Goal: Task Accomplishment & Management: Manage account settings

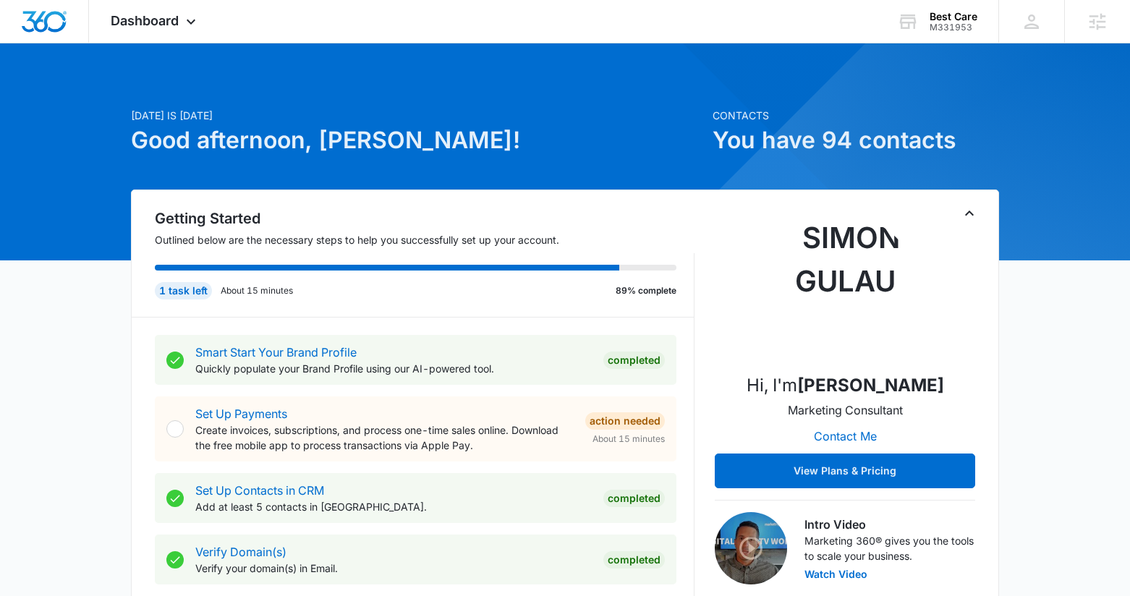
click at [963, 221] on icon "Toggle Collapse" at bounding box center [969, 213] width 17 height 17
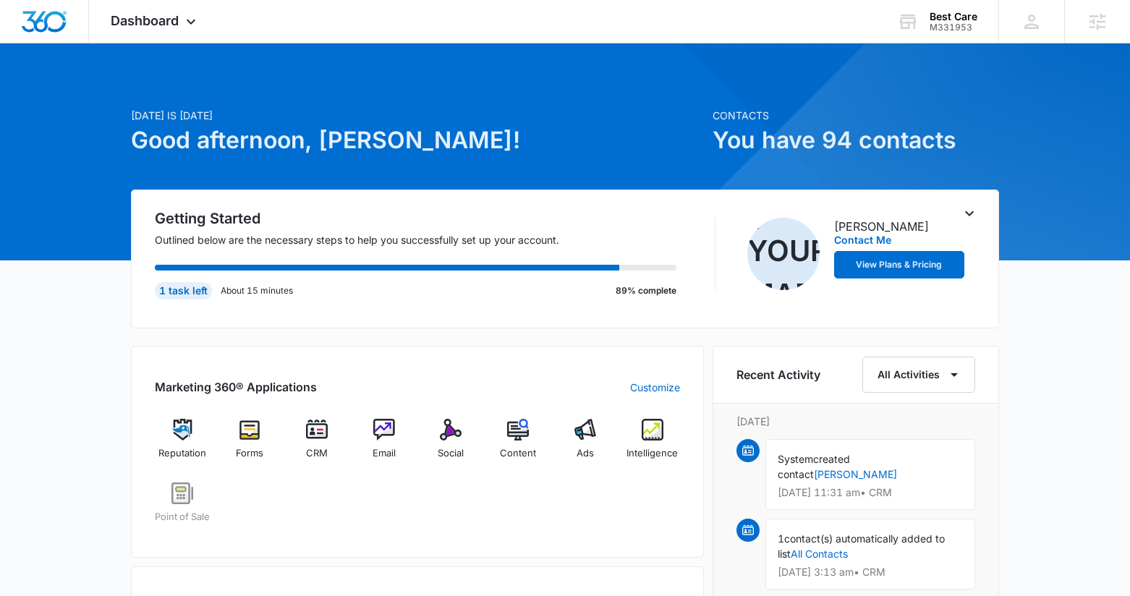
click at [680, 440] on div "Marketing 360® Applications Customize Reputation Forms CRM Email Social Content…" at bounding box center [417, 452] width 573 height 212
click at [662, 450] on span "Intelligence" at bounding box center [651, 453] width 51 height 14
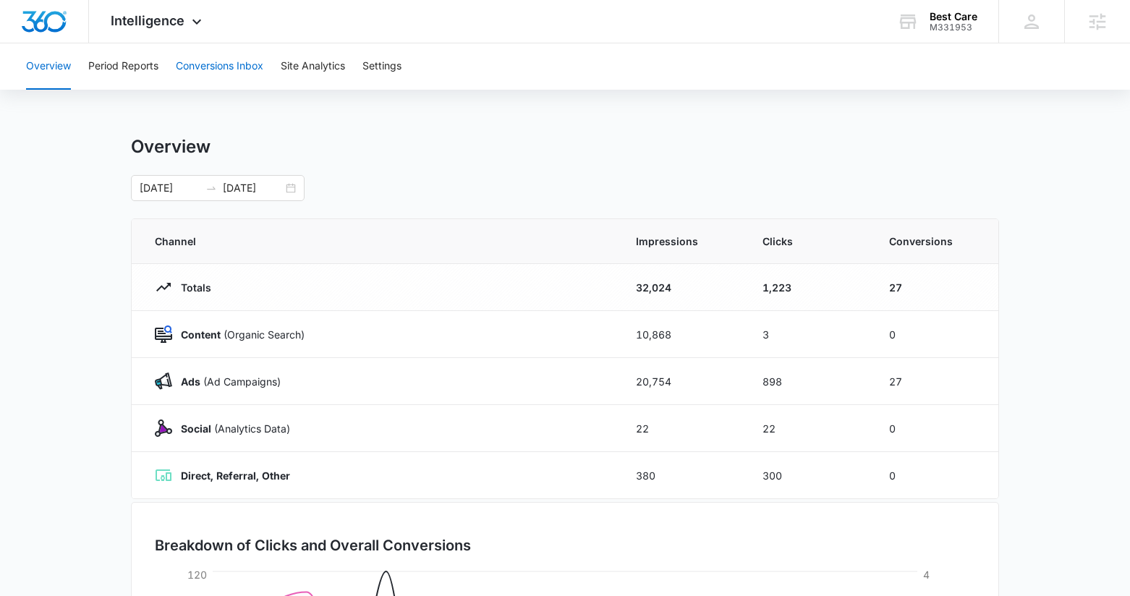
click at [203, 72] on button "Conversions Inbox" at bounding box center [220, 66] width 88 height 46
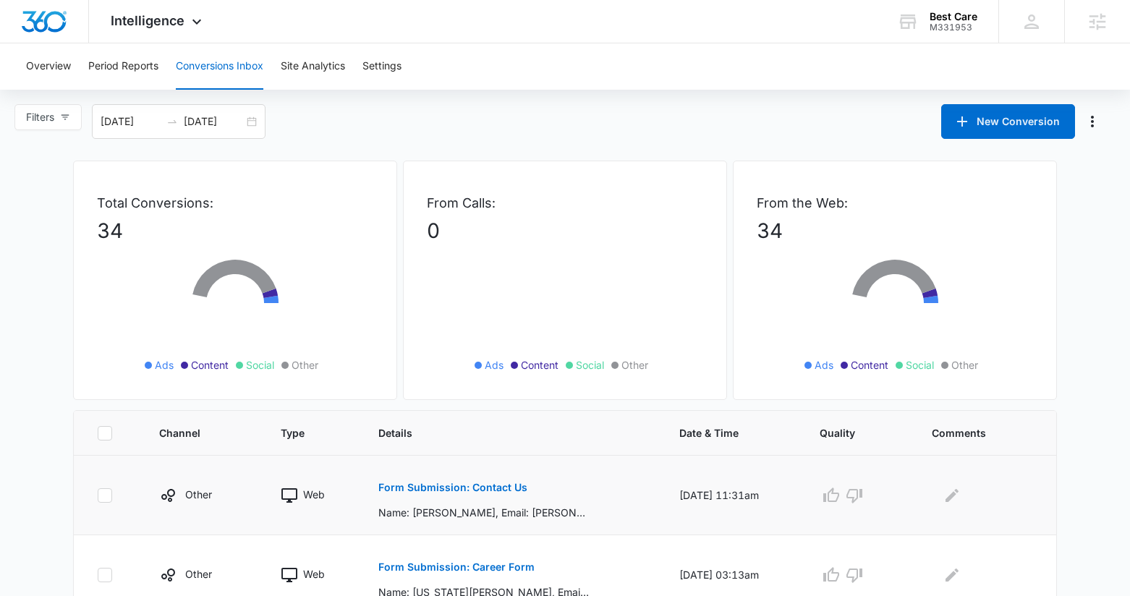
scroll to position [291, 0]
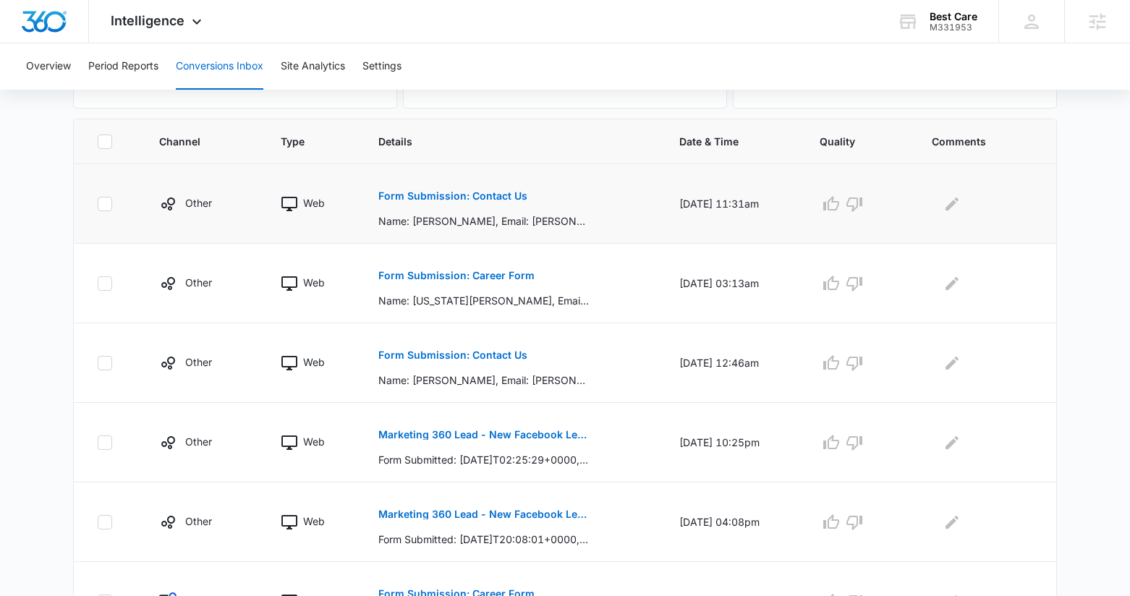
click at [416, 194] on p "Form Submission: Contact Us" at bounding box center [452, 196] width 149 height 10
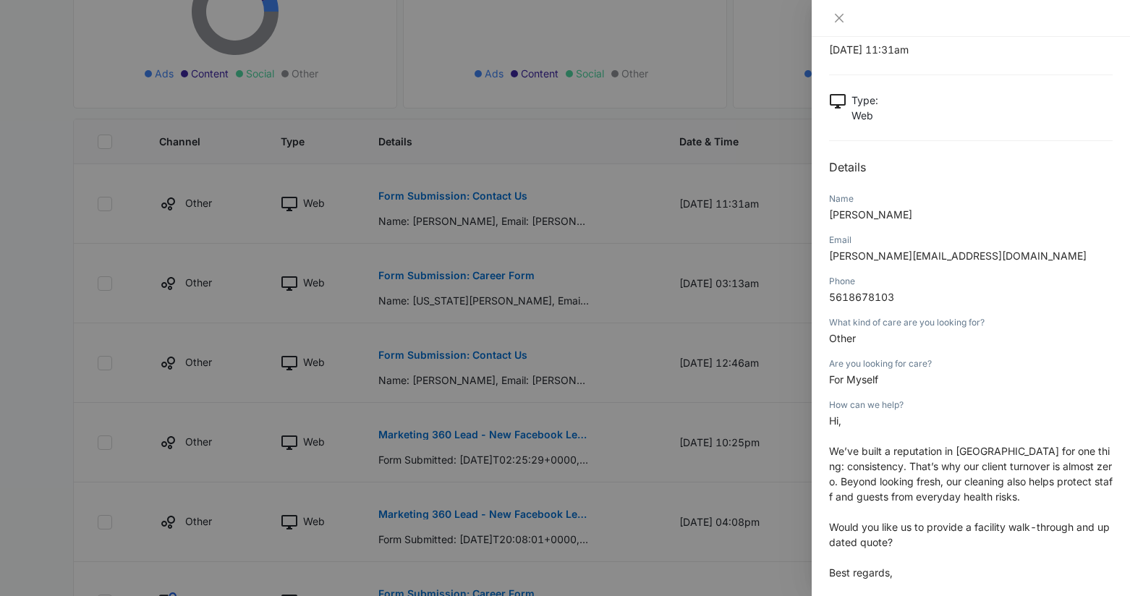
scroll to position [119, 0]
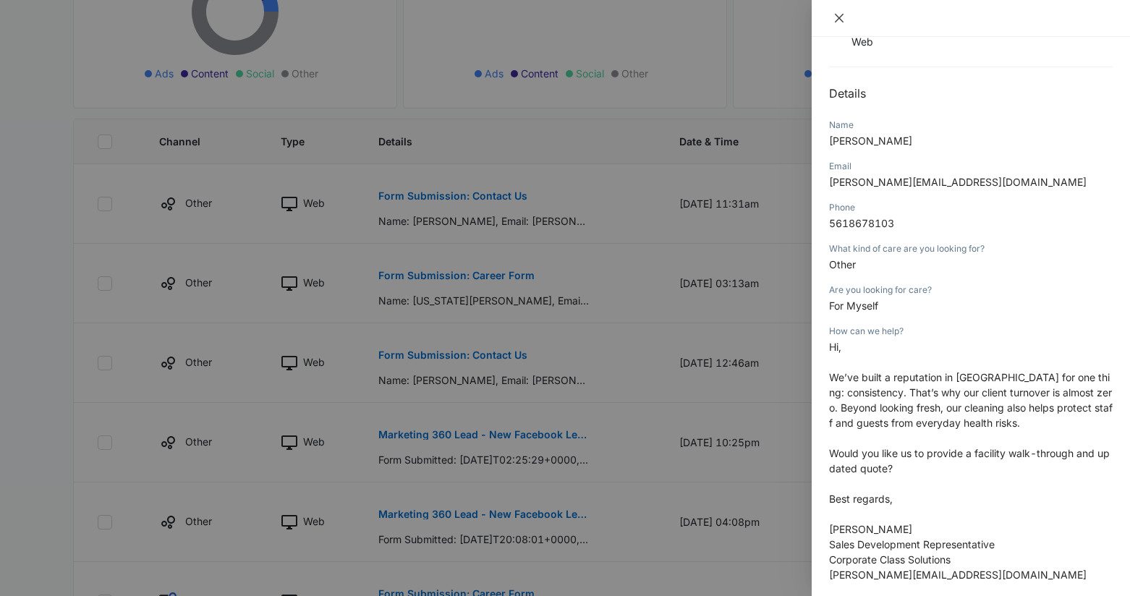
click at [834, 13] on icon "close" at bounding box center [839, 18] width 12 height 12
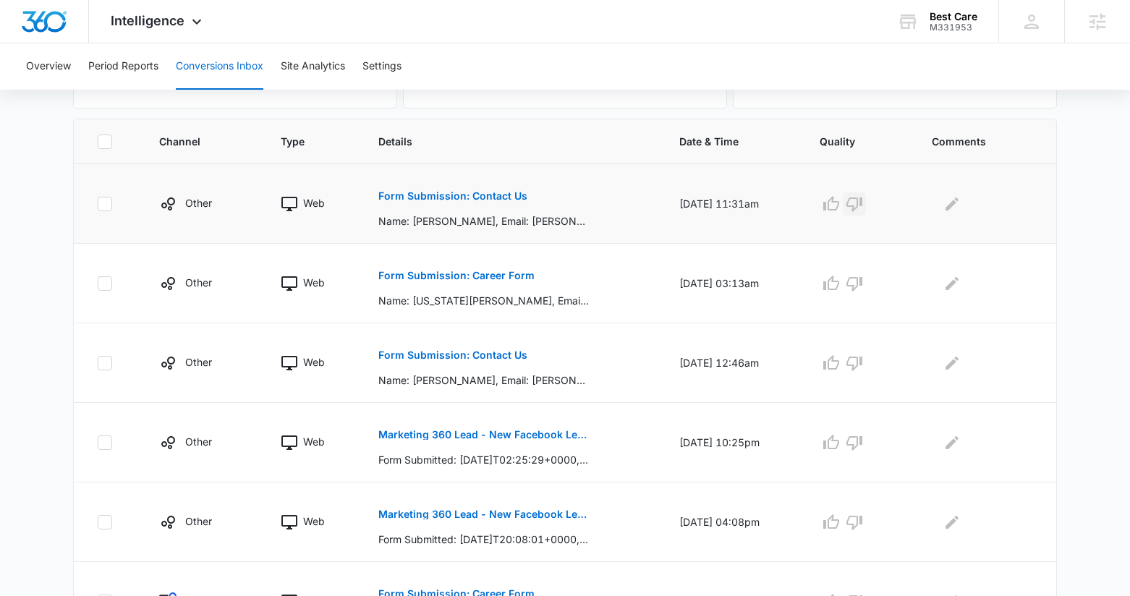
click at [859, 205] on icon "button" at bounding box center [854, 203] width 17 height 17
click at [464, 277] on p "Form Submission: Career Form" at bounding box center [456, 276] width 156 height 10
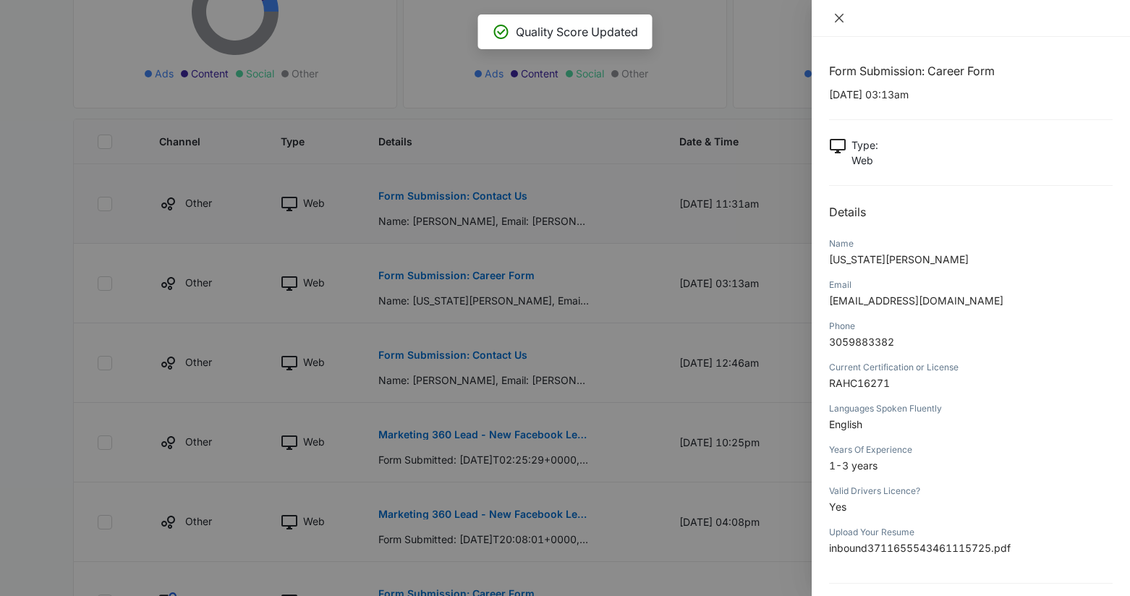
click at [841, 16] on icon "close" at bounding box center [839, 18] width 9 height 9
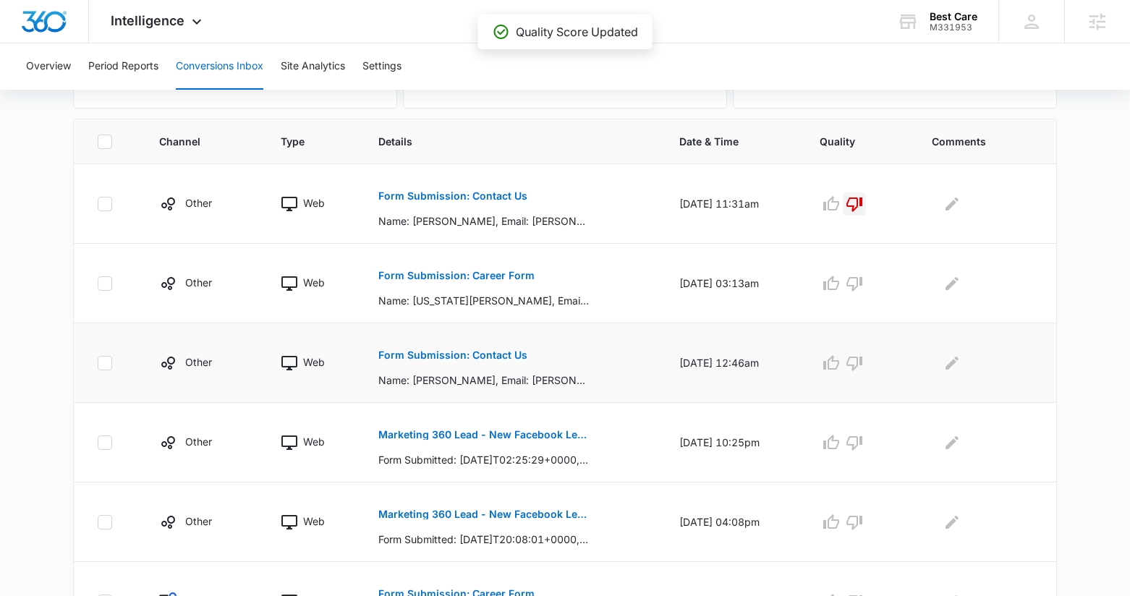
click at [495, 362] on button "Form Submission: Contact Us" at bounding box center [452, 355] width 149 height 35
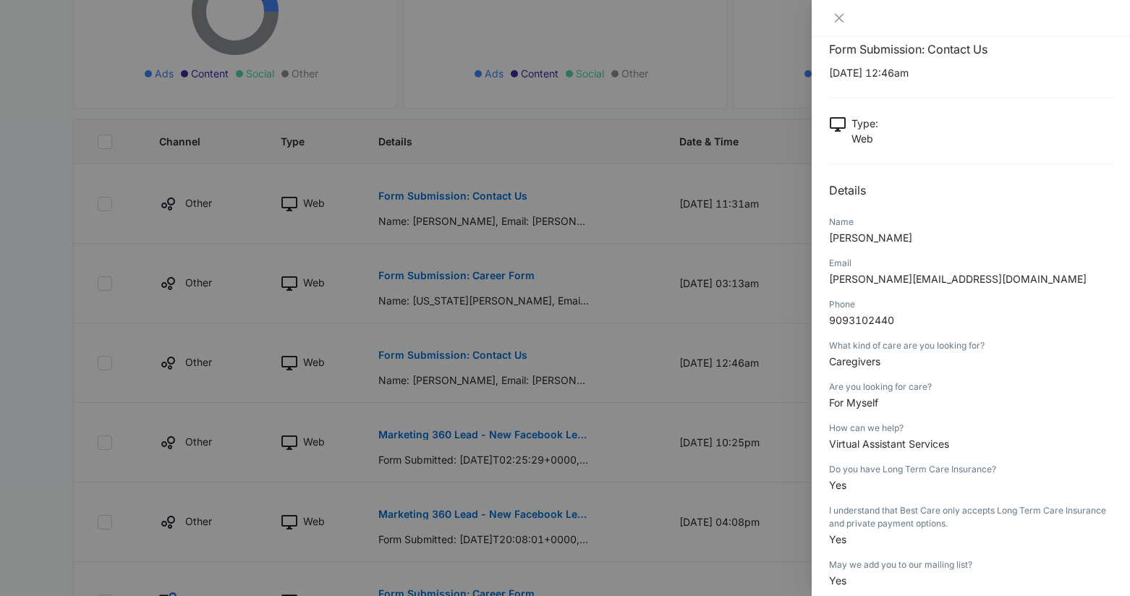
scroll to position [3, 0]
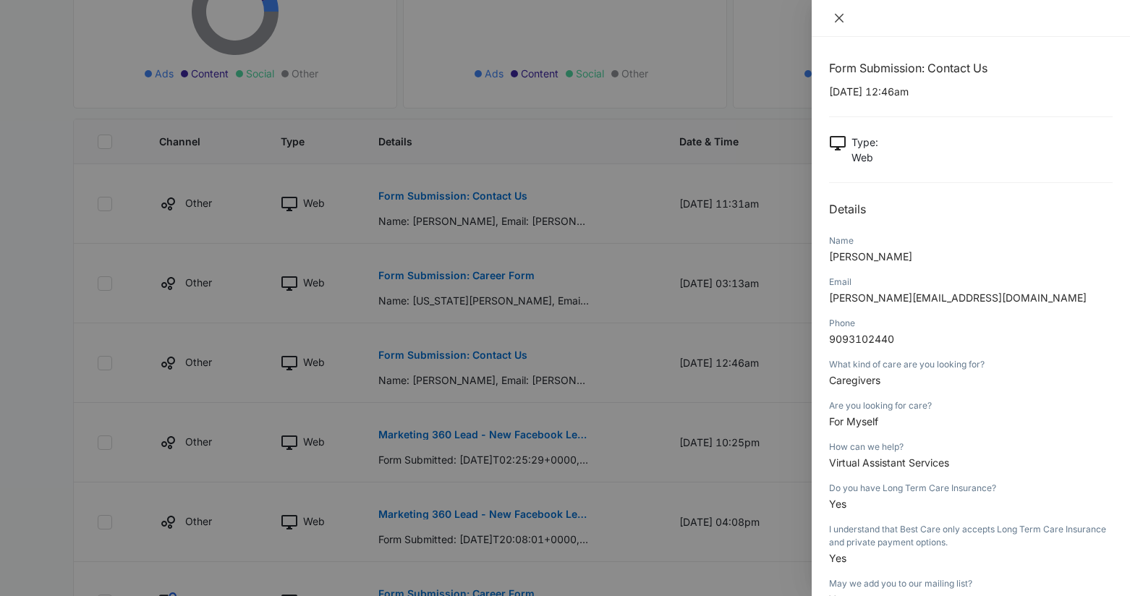
click at [841, 22] on icon "close" at bounding box center [839, 18] width 12 height 12
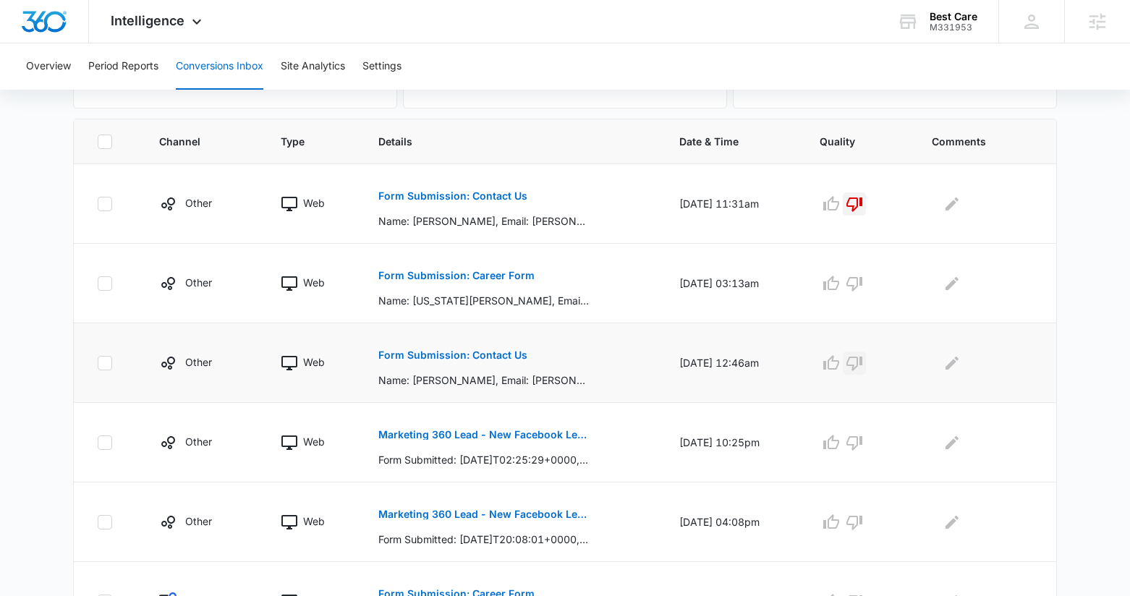
click at [863, 355] on icon "button" at bounding box center [854, 362] width 17 height 17
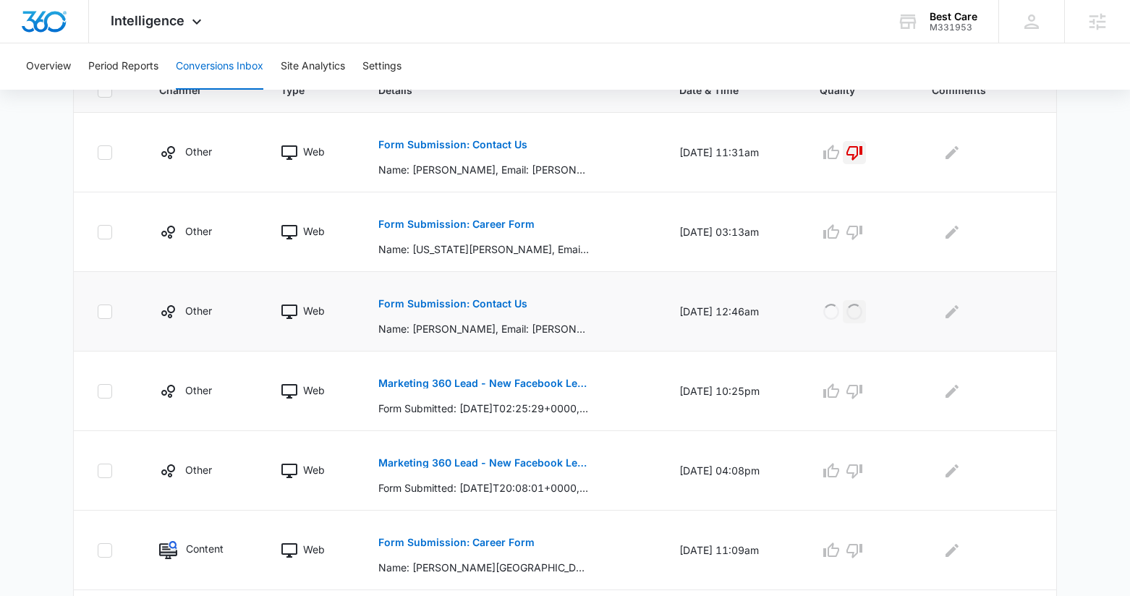
scroll to position [485, 0]
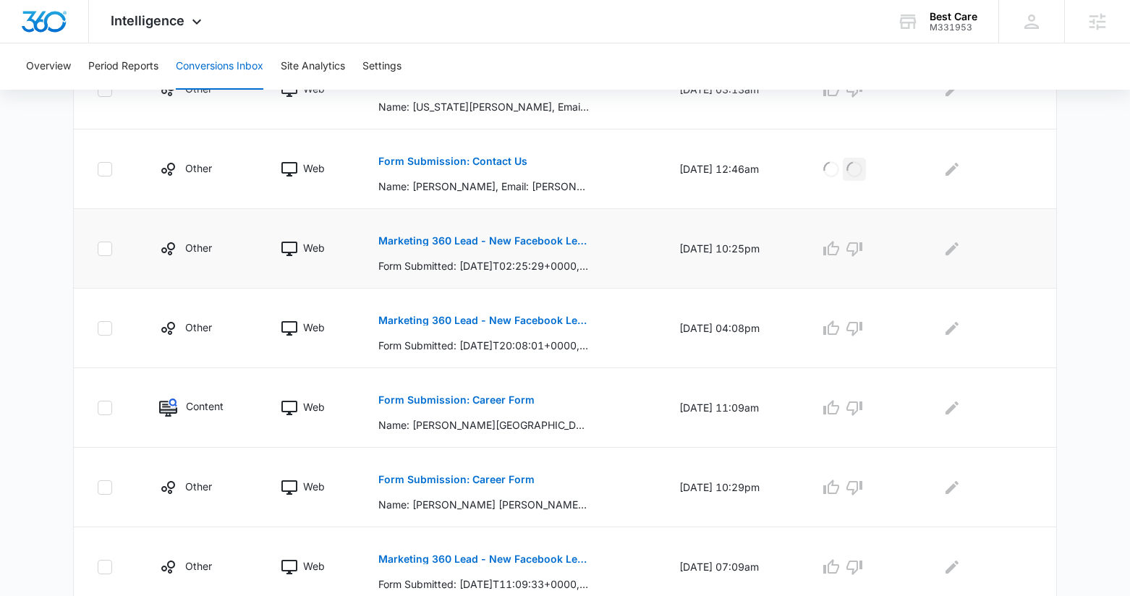
click at [550, 244] on p "Marketing 360 Lead - New Facebook Lead" at bounding box center [483, 241] width 210 height 10
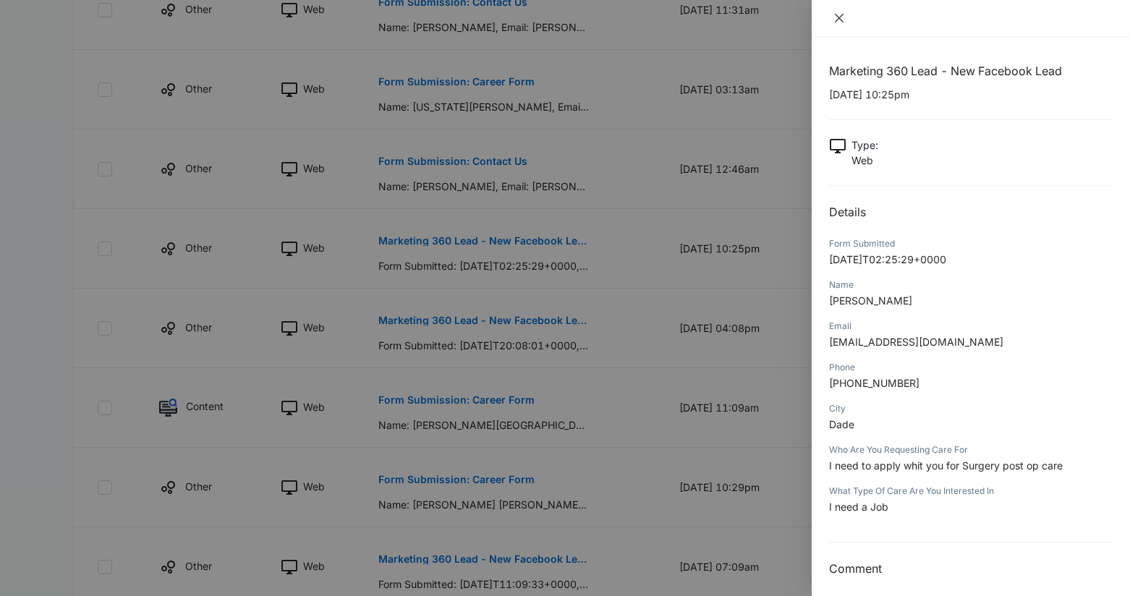
click at [839, 17] on icon "close" at bounding box center [839, 18] width 9 height 9
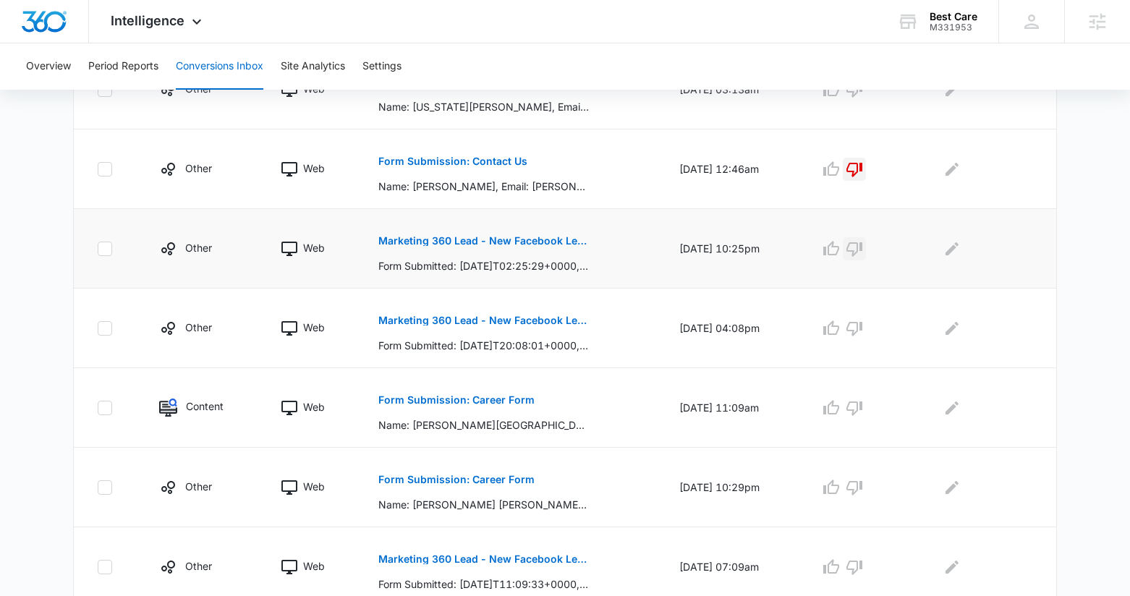
click at [862, 250] on icon "button" at bounding box center [854, 249] width 16 height 14
click at [495, 320] on p "Marketing 360 Lead - New Facebook Lead" at bounding box center [483, 320] width 210 height 10
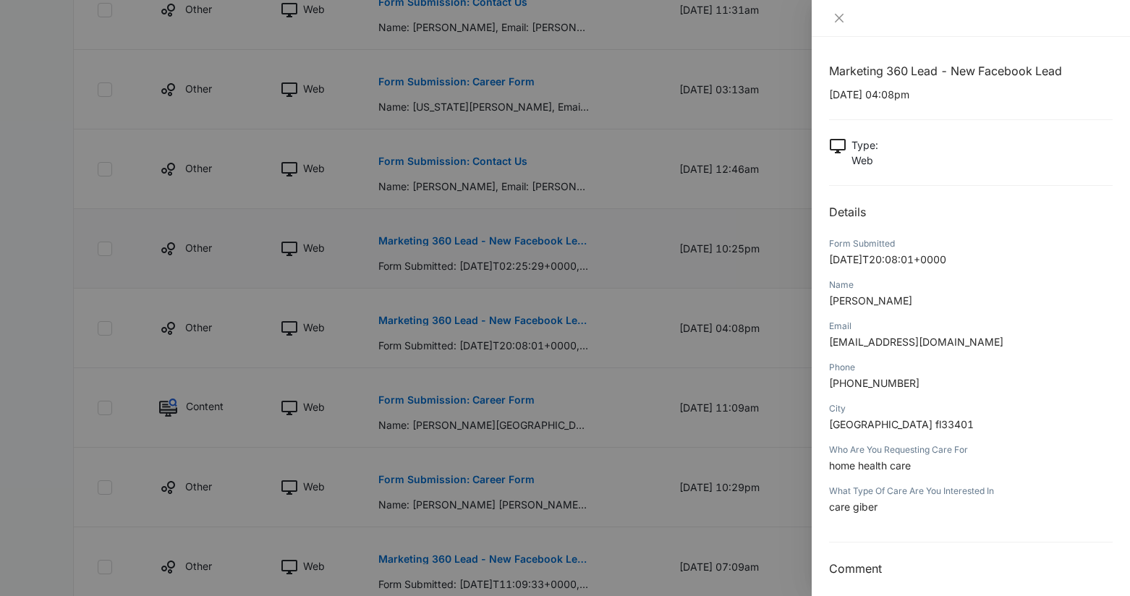
drag, startPoint x: 911, startPoint y: 300, endPoint x: 823, endPoint y: 304, distance: 87.6
click at [823, 304] on div "Marketing 360 Lead - New Facebook Lead 10/05/2025 at 04:08pm Type : Web Details…" at bounding box center [971, 316] width 318 height 559
copy span "Fabienne Ulysse"
drag, startPoint x: 886, startPoint y: 92, endPoint x: 824, endPoint y: 97, distance: 62.4
click at [824, 97] on div "Marketing 360 Lead - New Facebook Lead 10/05/2025 at 04:08pm Type : Web Details…" at bounding box center [971, 316] width 318 height 559
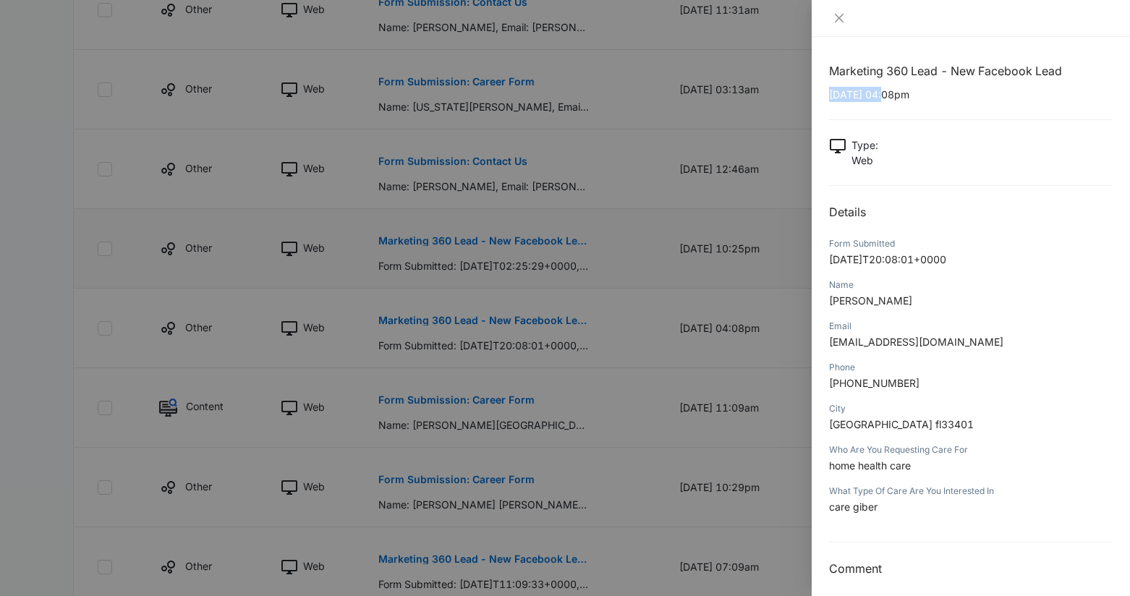
copy p "10/05/2025"
drag, startPoint x: 911, startPoint y: 384, endPoint x: 842, endPoint y: 385, distance: 69.4
click at [842, 385] on p "+15618028704" at bounding box center [971, 382] width 284 height 15
copy span "5618028704"
drag, startPoint x: 954, startPoint y: 343, endPoint x: 829, endPoint y: 345, distance: 125.2
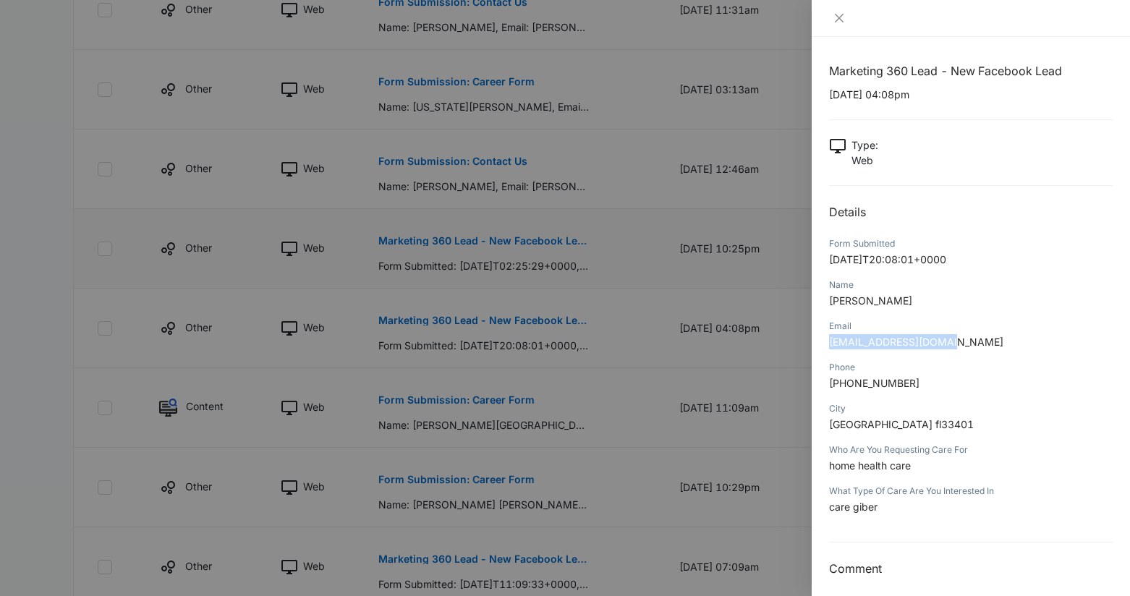
click at [829, 345] on p "Fabielove43@gmail.com" at bounding box center [971, 341] width 284 height 15
copy span "Fabielove43@gmail.com"
drag, startPoint x: 832, startPoint y: 424, endPoint x: 967, endPoint y: 418, distance: 135.4
click at [967, 418] on p "West Palm Beach fl33401" at bounding box center [971, 424] width 284 height 15
copy span "West Palm Beach fl33401"
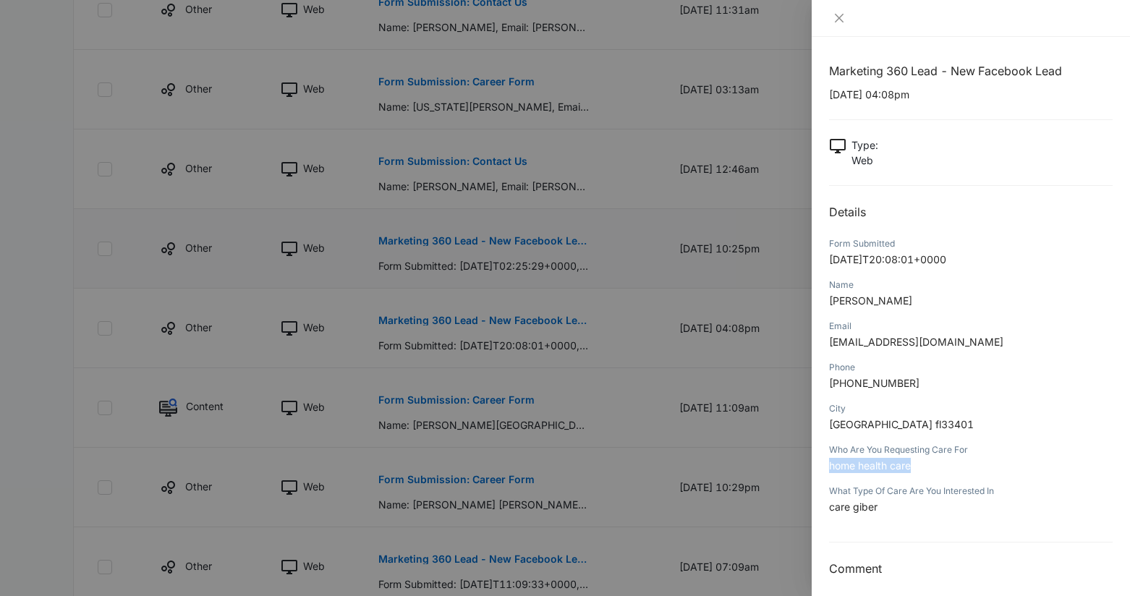
drag, startPoint x: 914, startPoint y: 464, endPoint x: 826, endPoint y: 467, distance: 87.5
click at [826, 467] on div "Marketing 360 Lead - New Facebook Lead 10/05/2025 at 04:08pm Type : Web Details…" at bounding box center [971, 316] width 318 height 559
copy span "home health care"
click at [838, 16] on icon "close" at bounding box center [839, 18] width 9 height 9
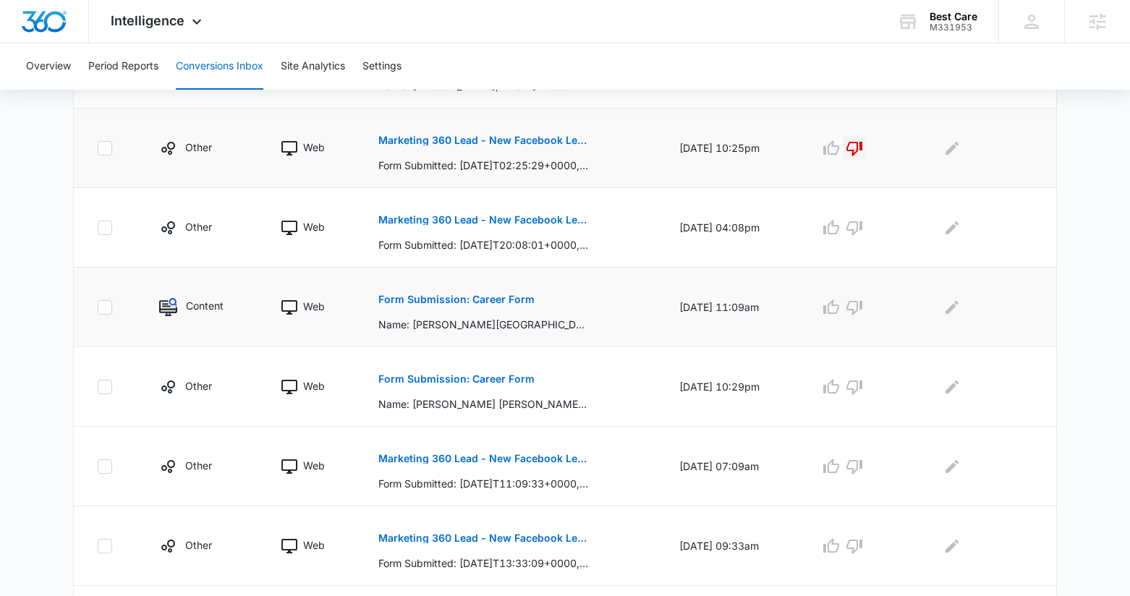
scroll to position [628, 0]
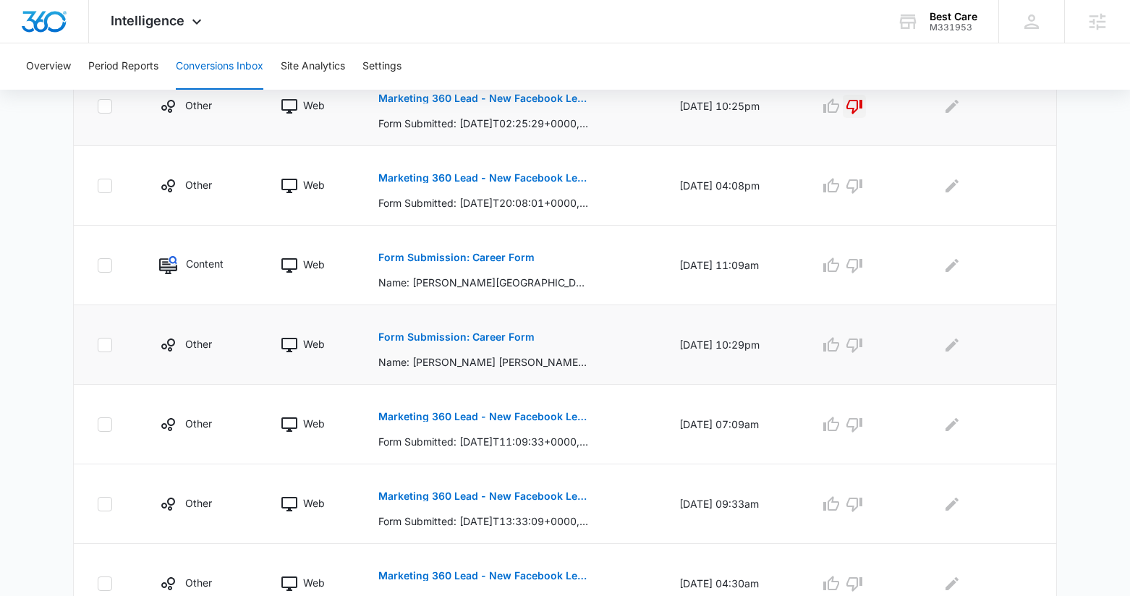
click at [501, 339] on p "Form Submission: Career Form" at bounding box center [456, 337] width 156 height 10
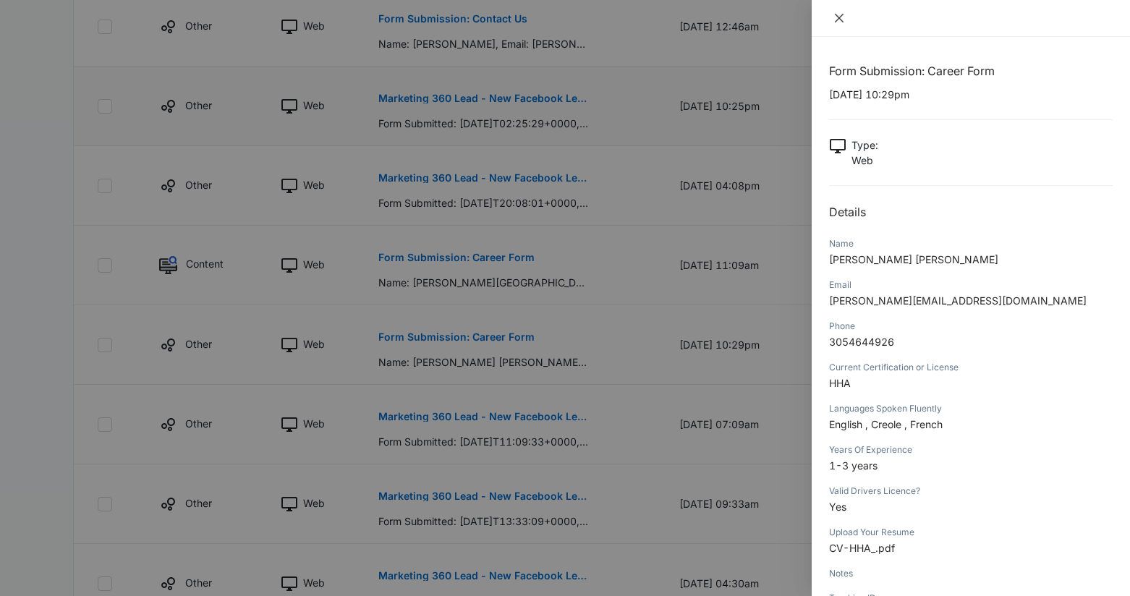
click at [834, 12] on icon "close" at bounding box center [839, 18] width 12 height 12
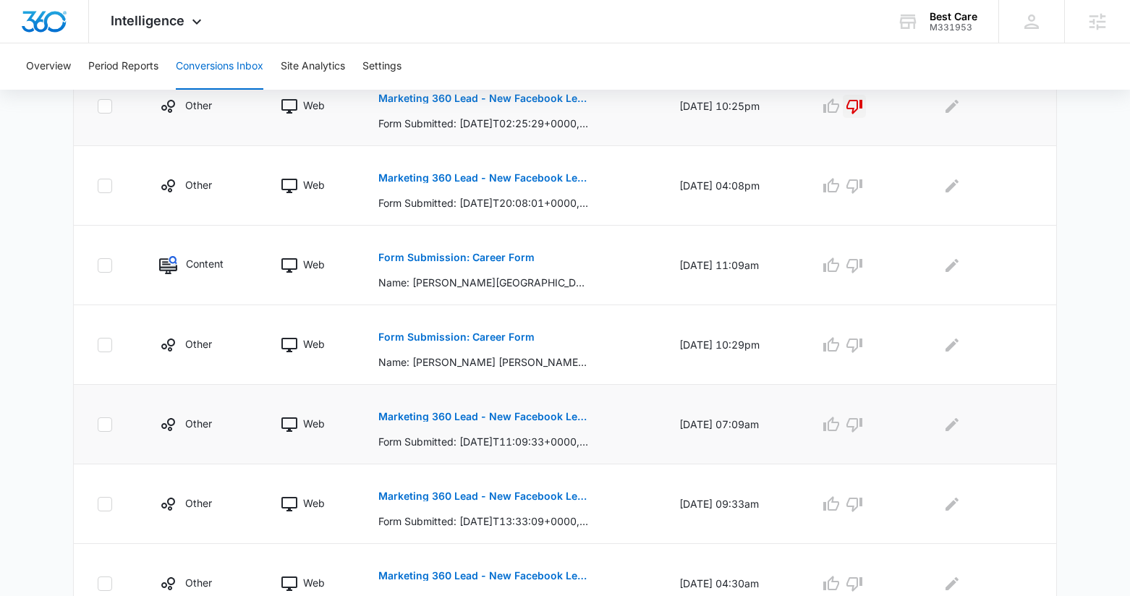
click at [517, 406] on button "Marketing 360 Lead - New Facebook Lead" at bounding box center [483, 416] width 210 height 35
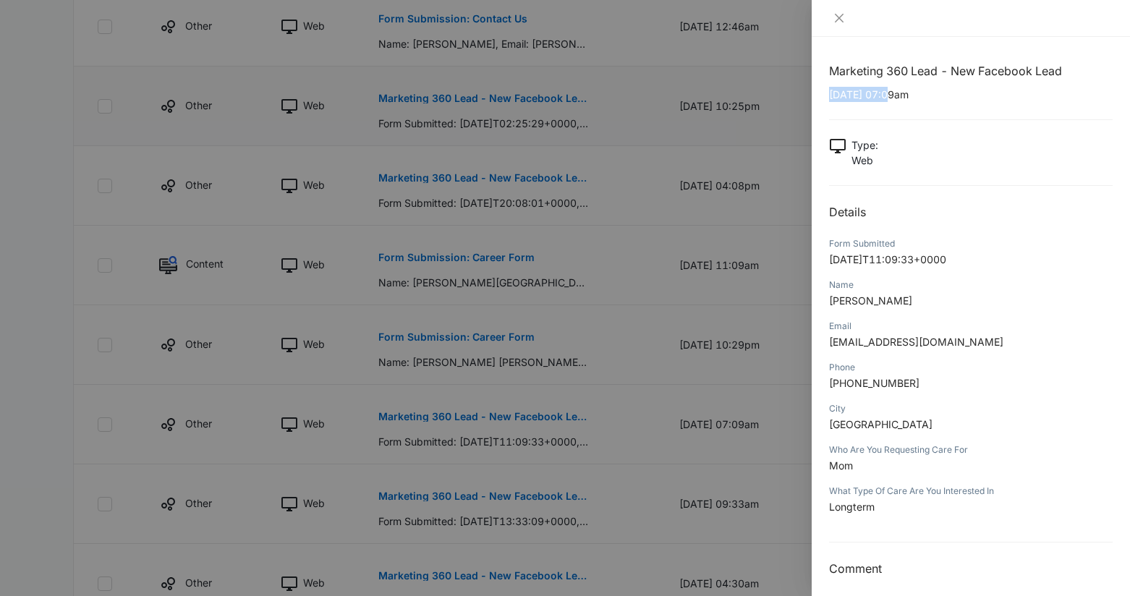
drag, startPoint x: 890, startPoint y: 95, endPoint x: 822, endPoint y: 96, distance: 68.0
click at [822, 96] on div "Marketing 360 Lead - New Facebook Lead 10/04/2025 at 07:09am Type : Web Details…" at bounding box center [971, 316] width 318 height 559
copy p "10/04/2025"
drag, startPoint x: 879, startPoint y: 296, endPoint x: 827, endPoint y: 299, distance: 52.2
click at [827, 299] on div "Marketing 360 Lead - New Facebook Lead 10/04/2025 at 07:09am Type : Web Details…" at bounding box center [971, 316] width 318 height 559
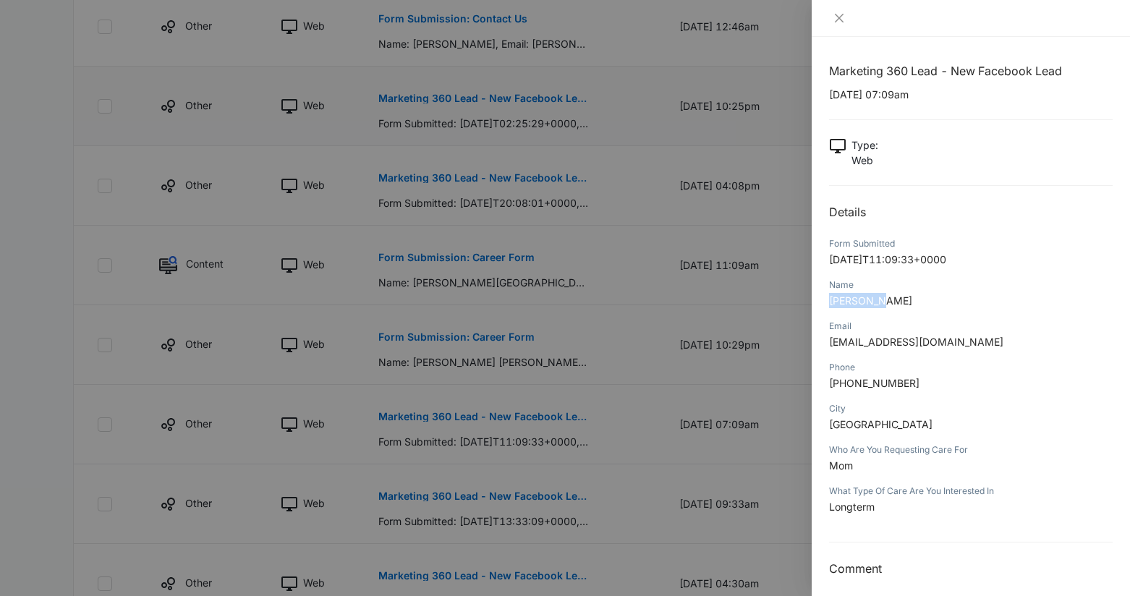
copy span "Kara Oday"
drag, startPoint x: 911, startPoint y: 384, endPoint x: 843, endPoint y: 387, distance: 67.3
click at [843, 387] on p "+12154357072" at bounding box center [971, 382] width 284 height 15
copy span "2154357072"
drag, startPoint x: 939, startPoint y: 339, endPoint x: 814, endPoint y: 344, distance: 125.2
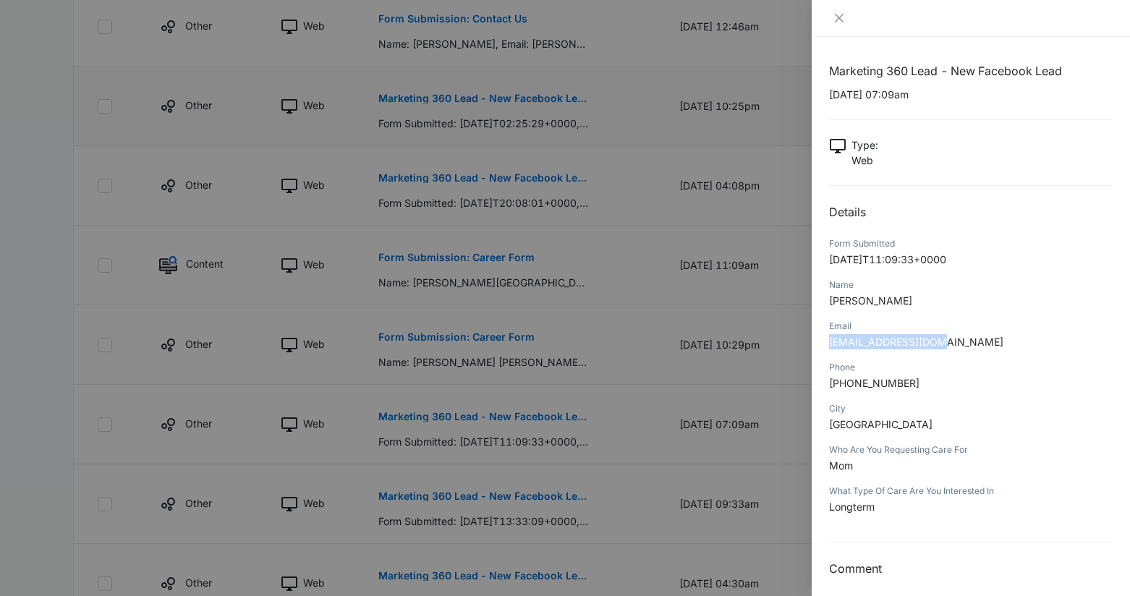
click at [814, 344] on div "Marketing 360 Lead - New Facebook Lead 10/04/2025 at 07:09am Type : Web Details…" at bounding box center [971, 316] width 318 height 559
copy span "Karaloday@yahoo.com"
click at [908, 384] on p "+12154357072" at bounding box center [971, 382] width 284 height 15
drag, startPoint x: 873, startPoint y: 420, endPoint x: 819, endPoint y: 420, distance: 54.2
click at [818, 420] on div "Marketing 360 Lead - New Facebook Lead 10/04/2025 at 07:09am Type : Web Details…" at bounding box center [971, 316] width 318 height 559
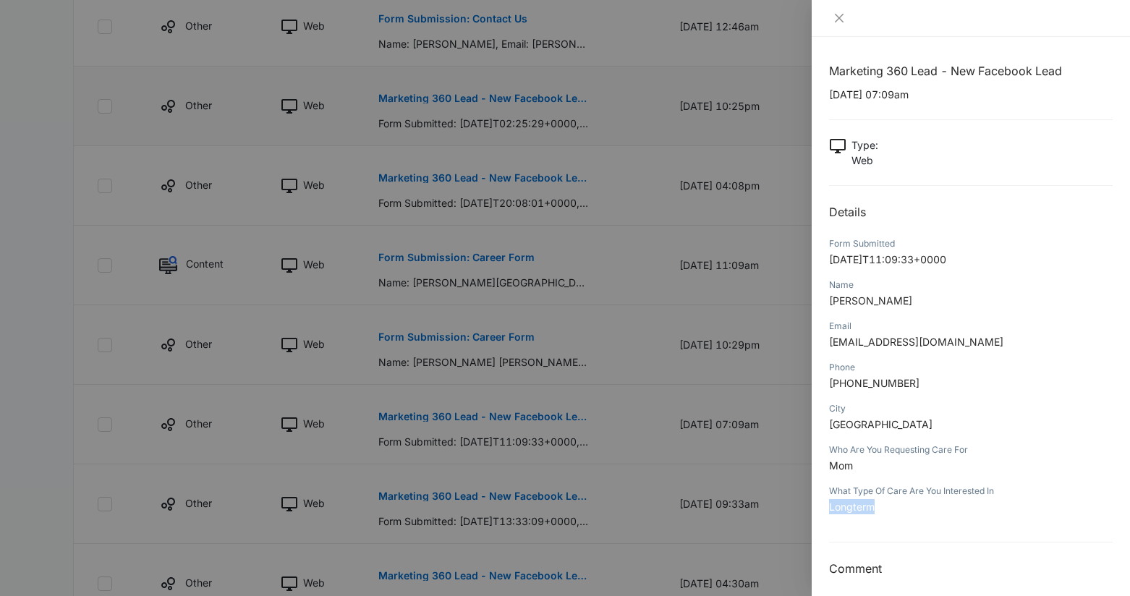
drag, startPoint x: 881, startPoint y: 508, endPoint x: 815, endPoint y: 503, distance: 66.0
click at [815, 503] on div "Marketing 360 Lead - New Facebook Lead 10/04/2025 at 07:09am Type : Web Details…" at bounding box center [971, 316] width 318 height 559
click at [842, 18] on icon "close" at bounding box center [839, 18] width 12 height 12
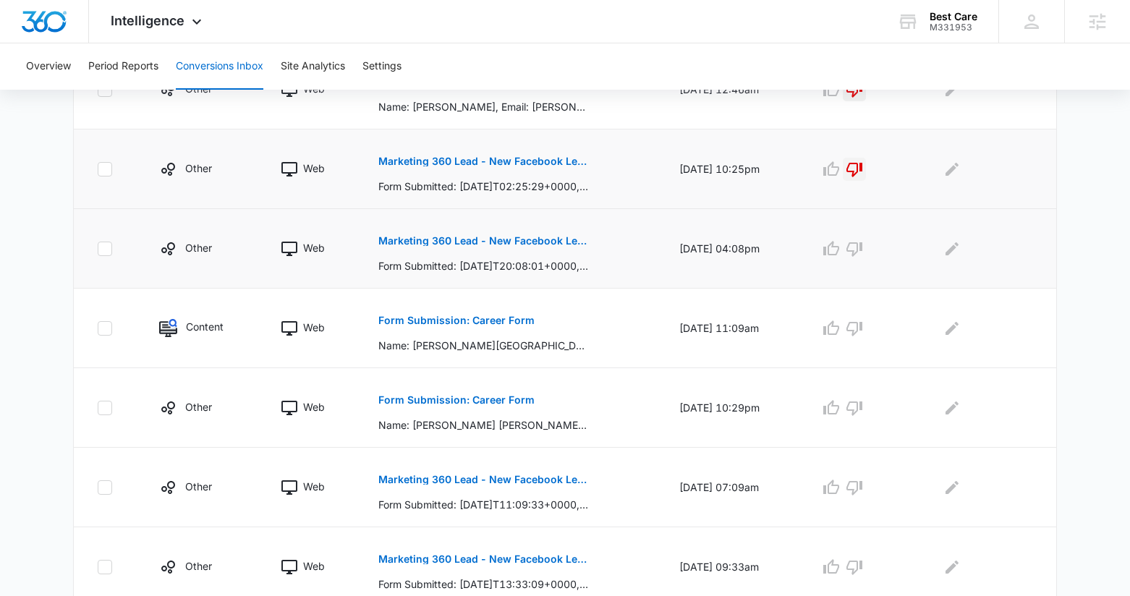
scroll to position [522, 0]
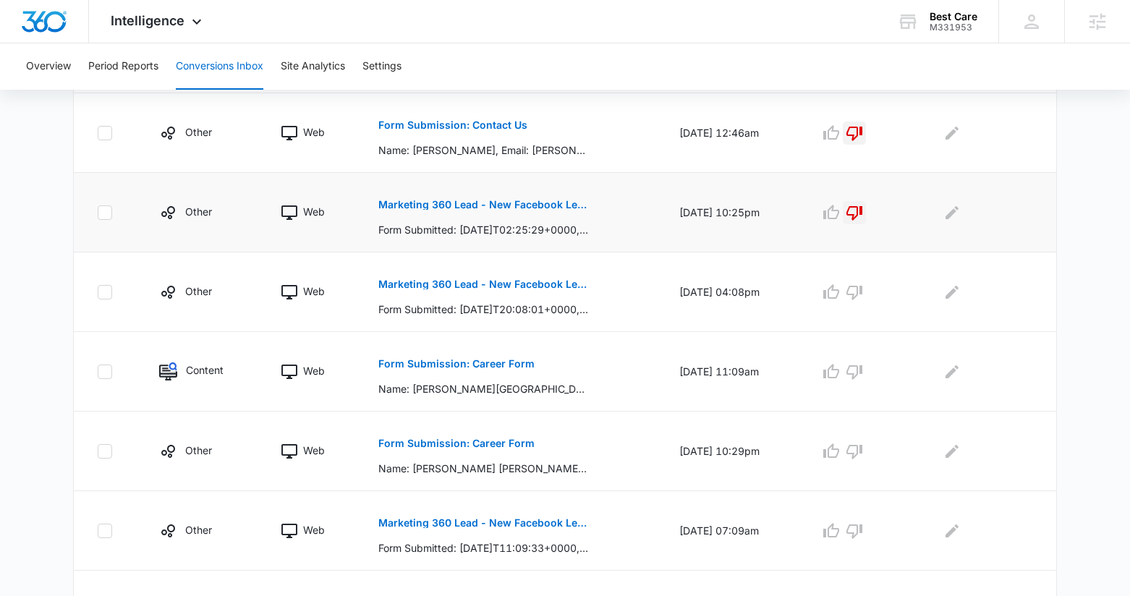
click at [517, 203] on p "Marketing 360 Lead - New Facebook Lead" at bounding box center [483, 205] width 210 height 10
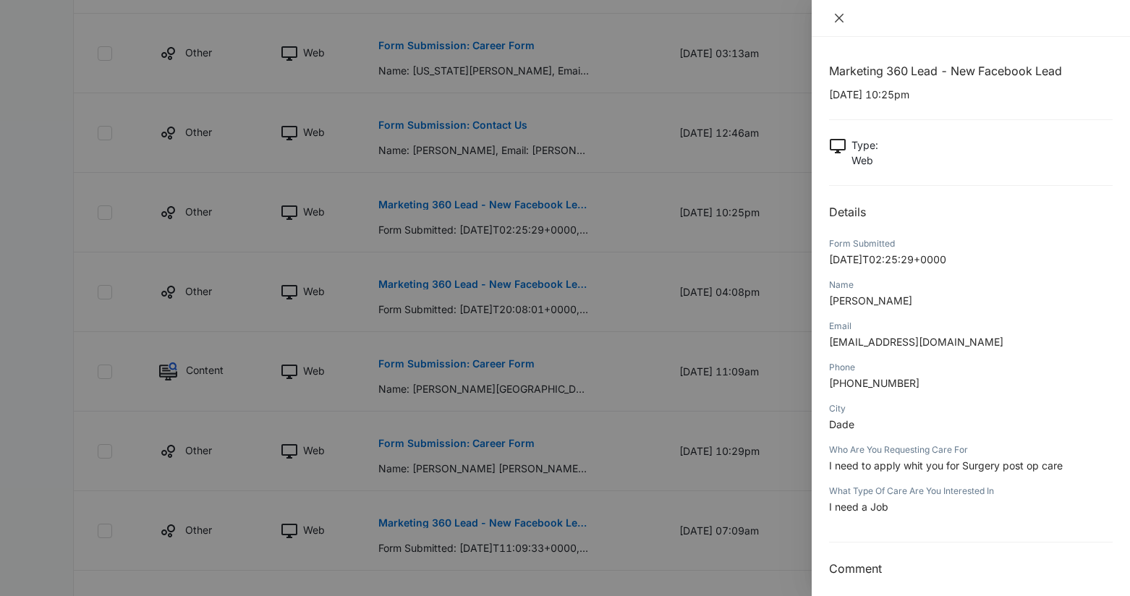
click at [836, 14] on icon "close" at bounding box center [839, 18] width 9 height 9
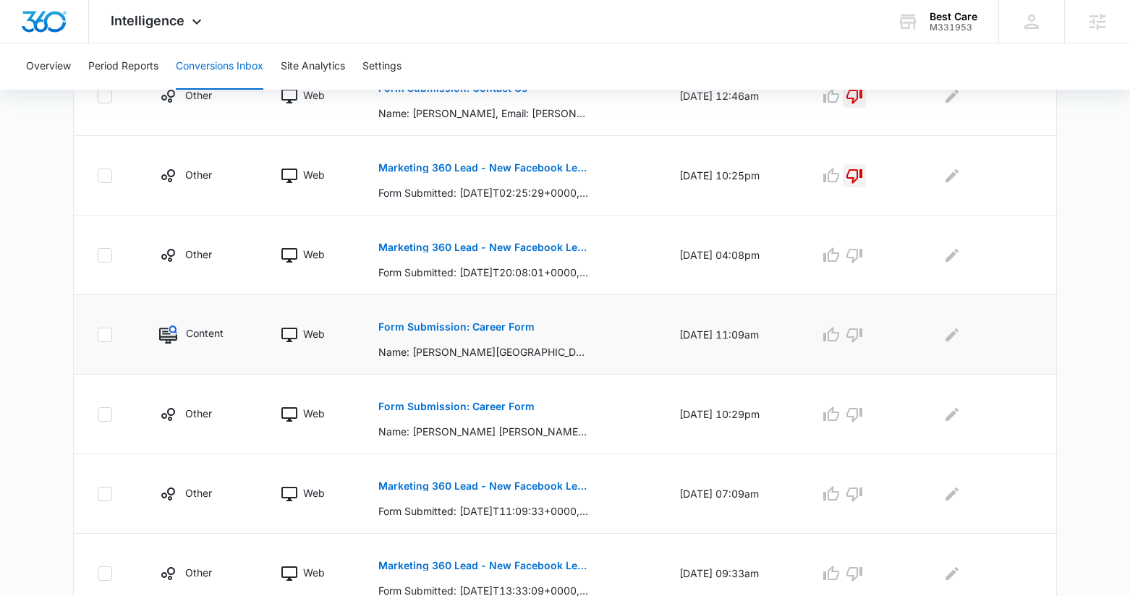
scroll to position [560, 0]
click at [495, 331] on button "Form Submission: Career Form" at bounding box center [456, 325] width 156 height 35
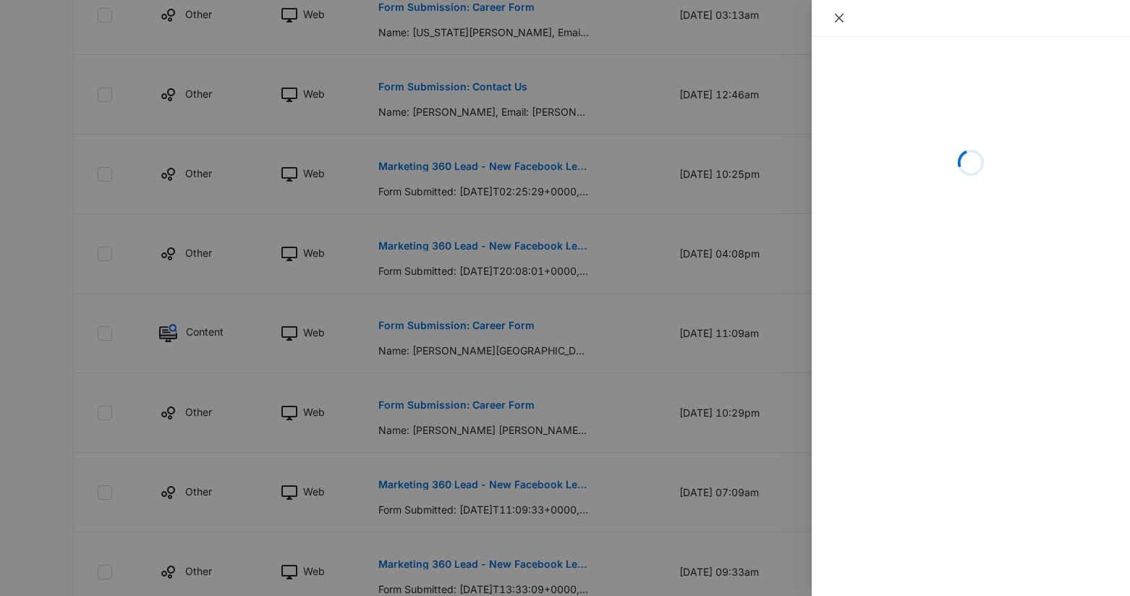
click at [841, 22] on icon "close" at bounding box center [839, 18] width 12 height 12
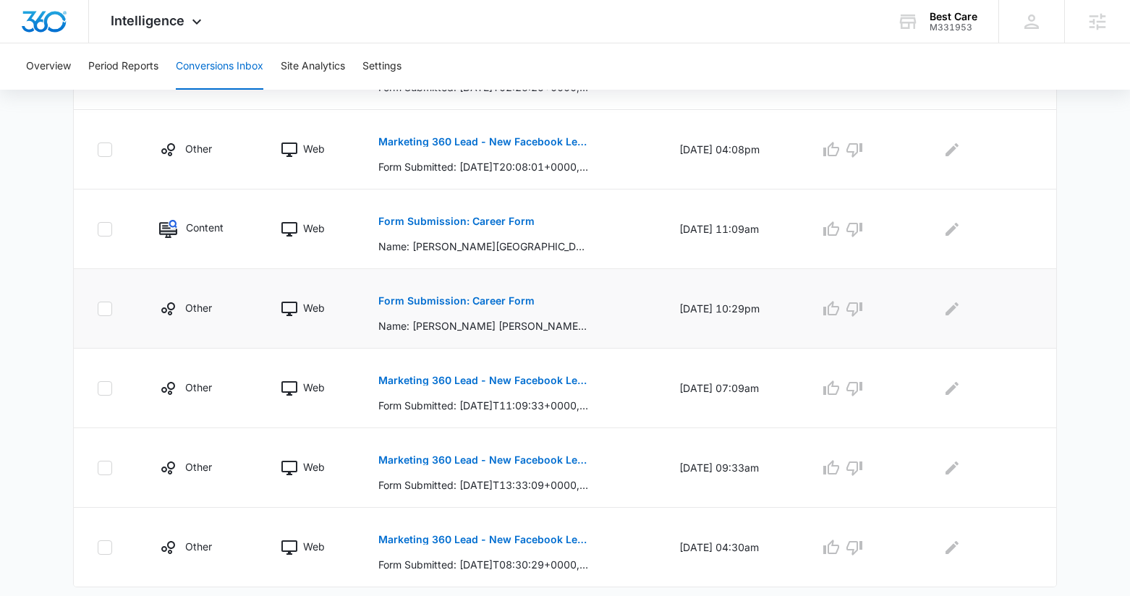
scroll to position [700, 0]
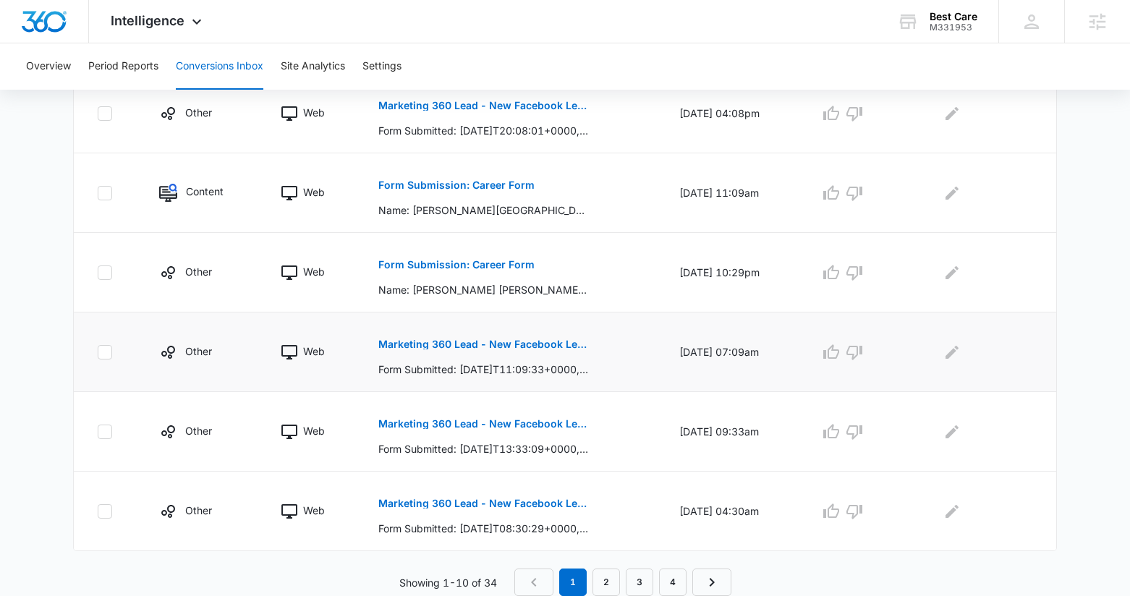
click at [495, 339] on p "Marketing 360 Lead - New Facebook Lead" at bounding box center [483, 344] width 210 height 10
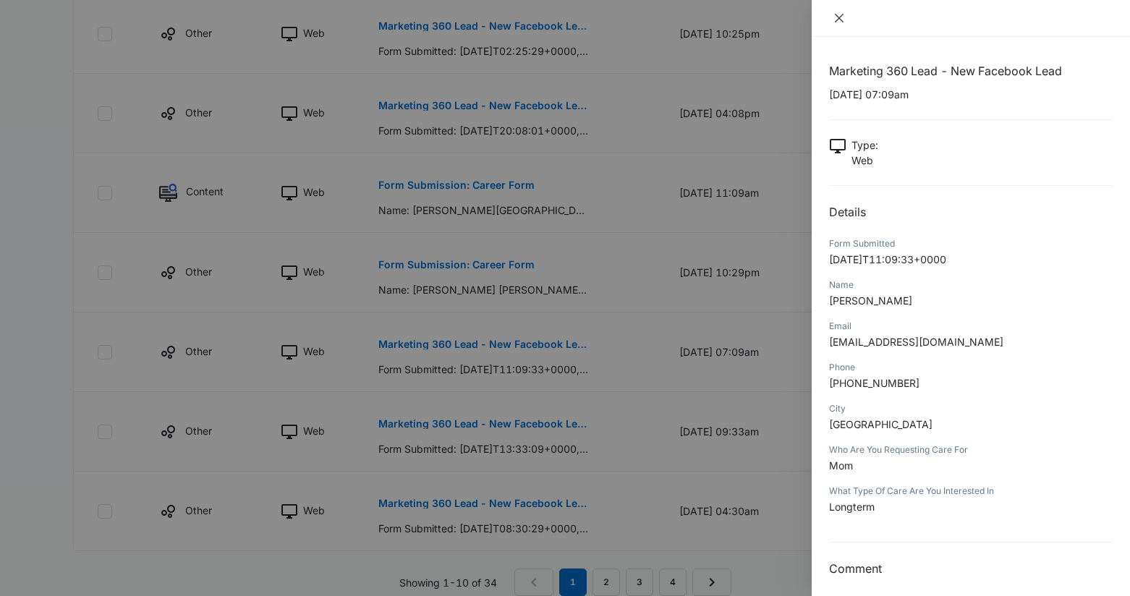
click at [840, 19] on icon "close" at bounding box center [839, 18] width 9 height 9
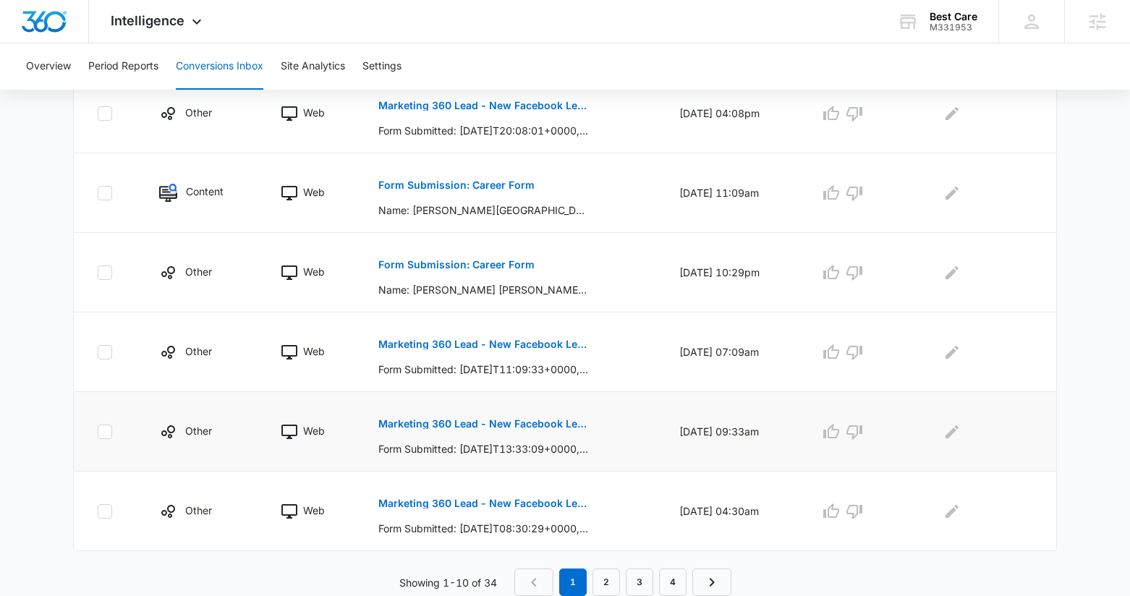
click at [542, 424] on p "Marketing 360 Lead - New Facebook Lead" at bounding box center [483, 424] width 210 height 10
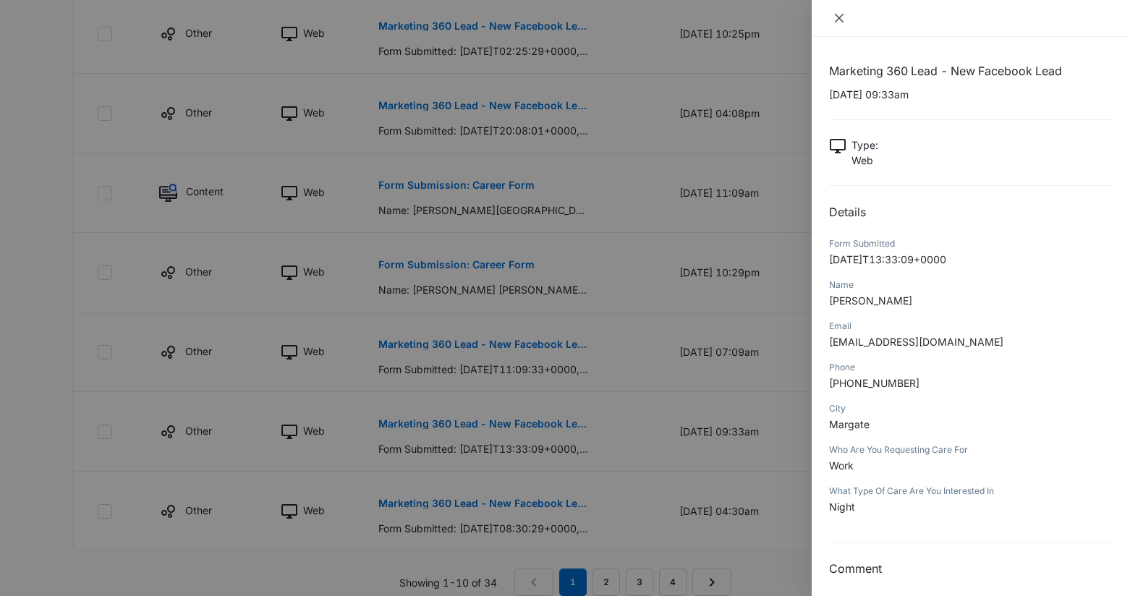
click at [843, 14] on icon "close" at bounding box center [839, 18] width 9 height 9
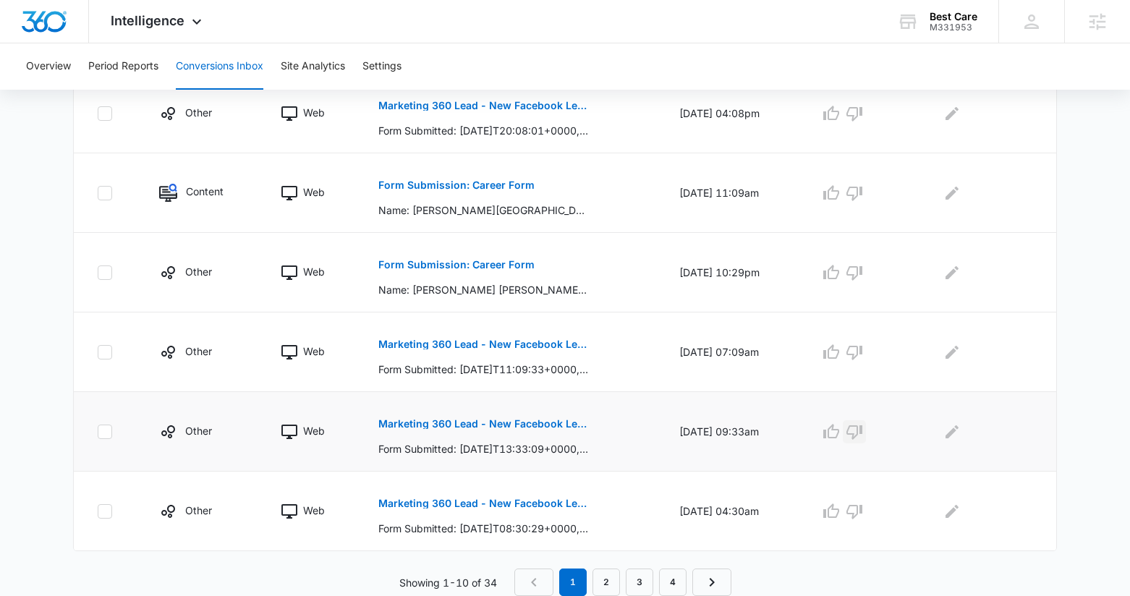
click at [859, 430] on icon "button" at bounding box center [854, 431] width 17 height 17
click at [545, 501] on p "Marketing 360 Lead - New Facebook Lead" at bounding box center [483, 503] width 210 height 10
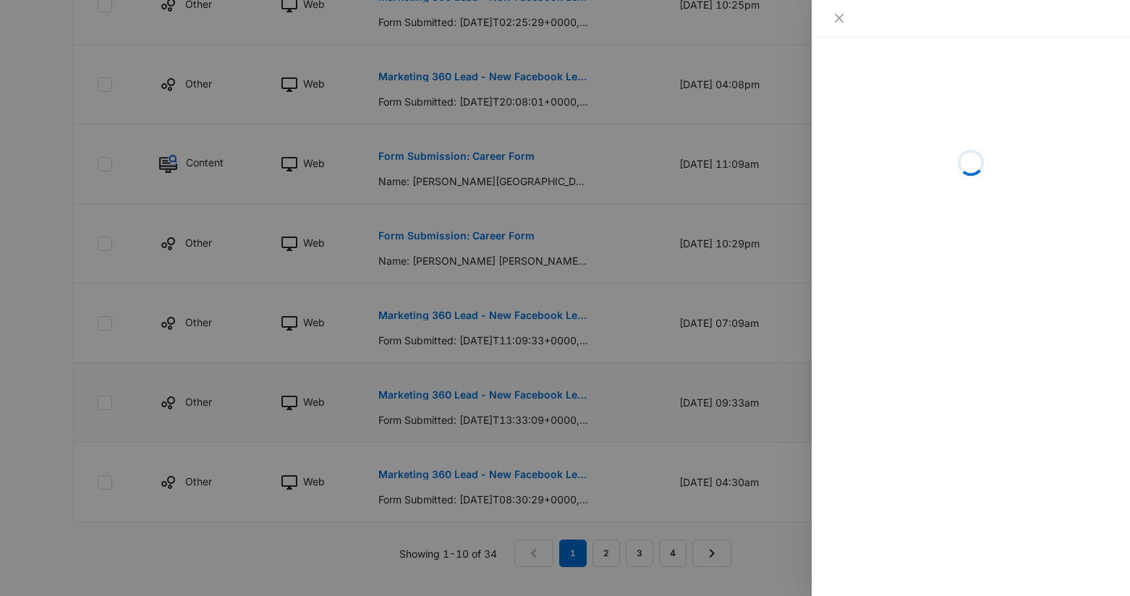
scroll to position [744, 0]
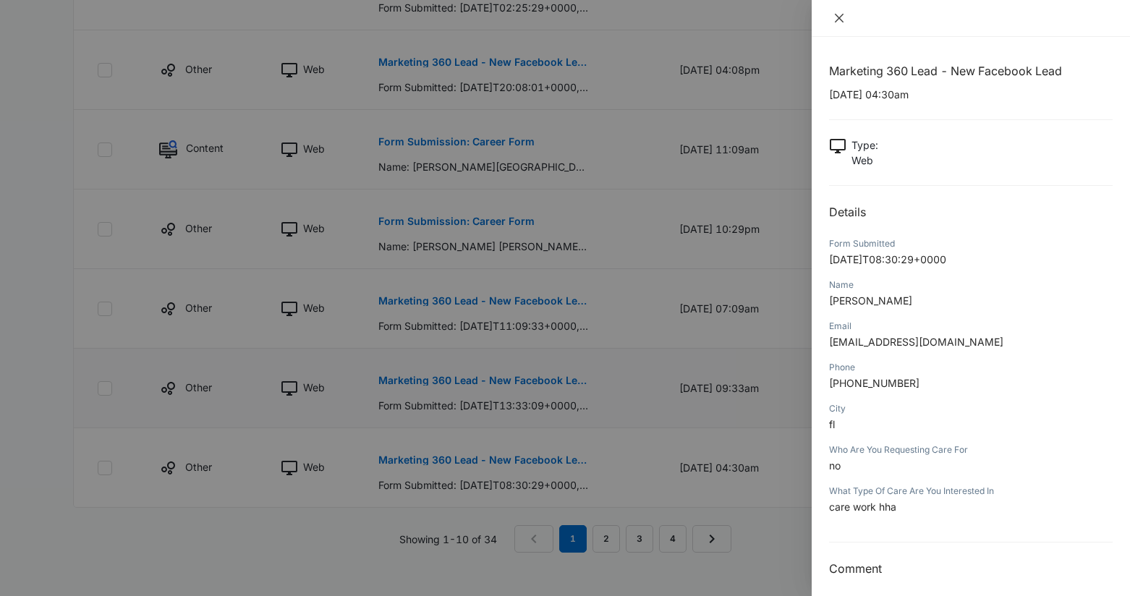
click at [840, 13] on icon "close" at bounding box center [839, 18] width 12 height 12
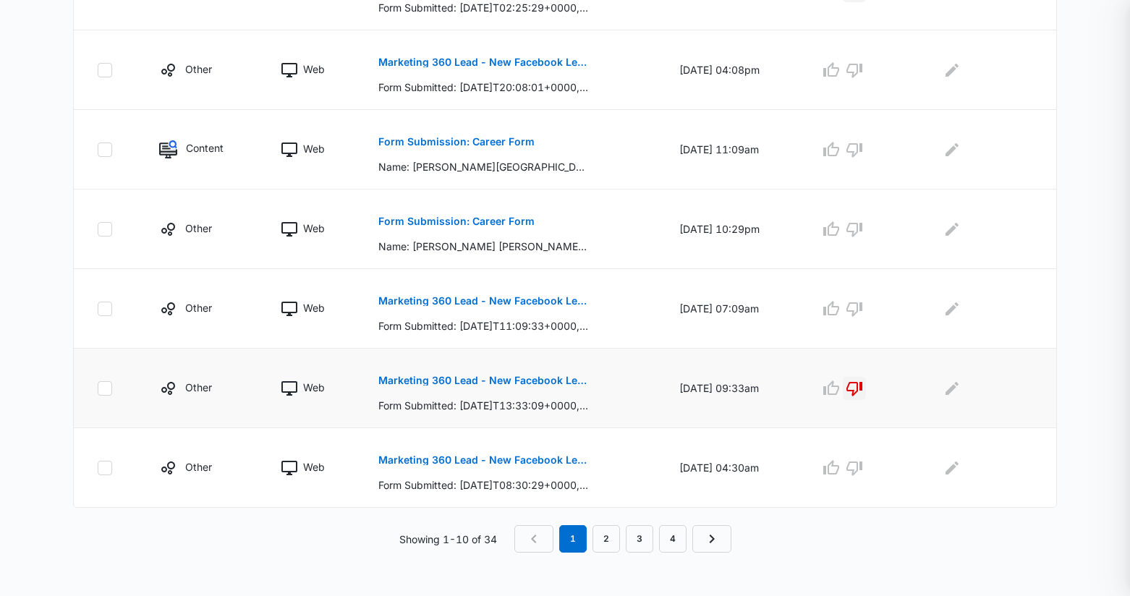
scroll to position [700, 0]
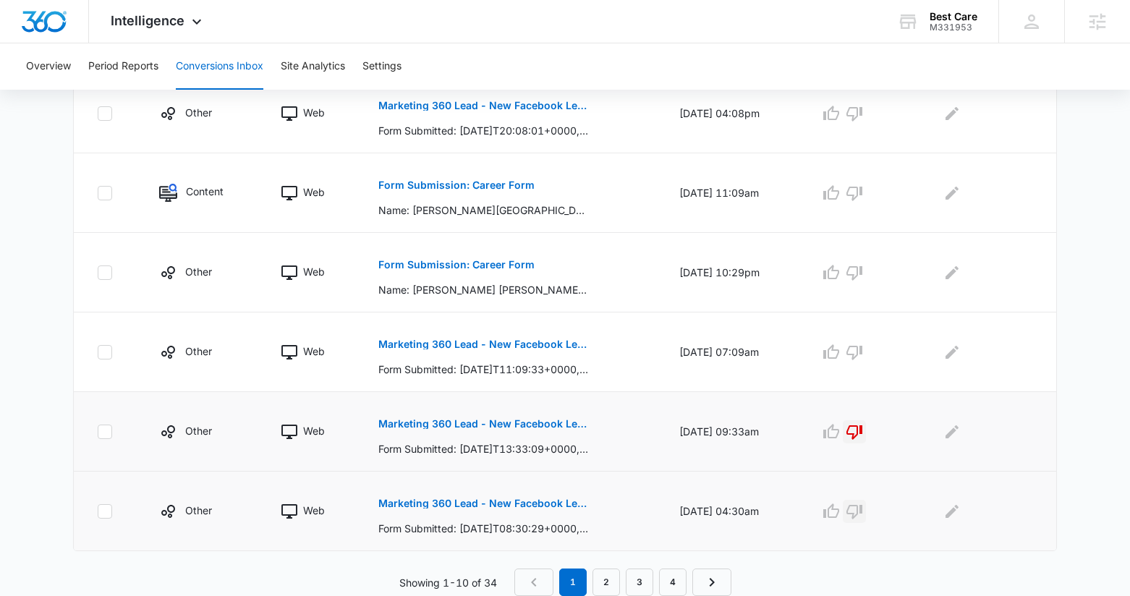
click at [862, 507] on icon "button" at bounding box center [854, 512] width 16 height 14
click at [608, 584] on link "2" at bounding box center [605, 582] width 27 height 27
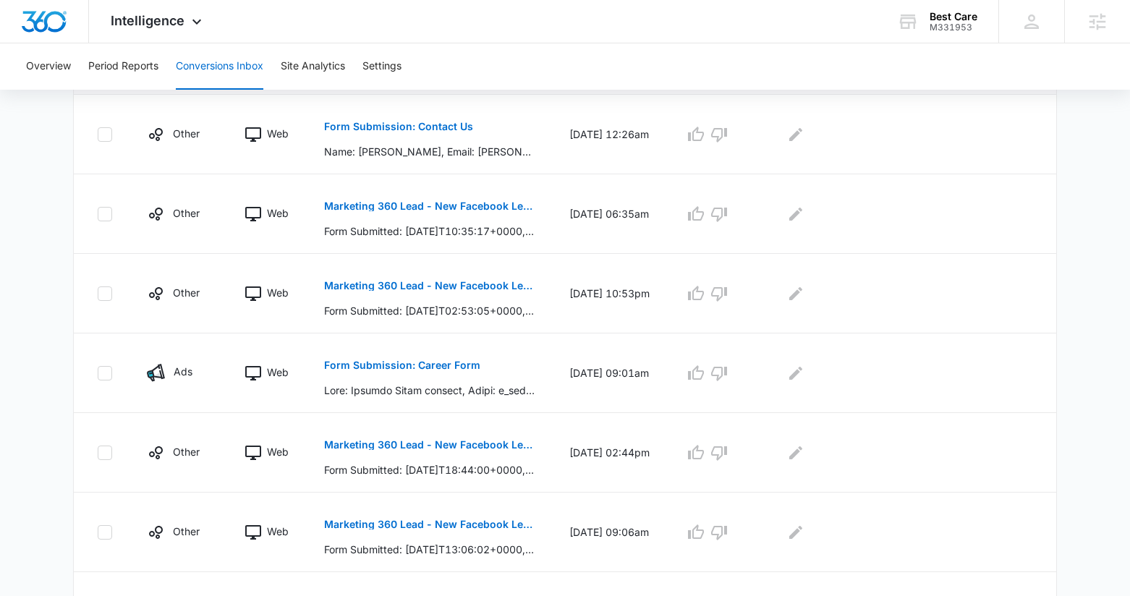
scroll to position [282, 0]
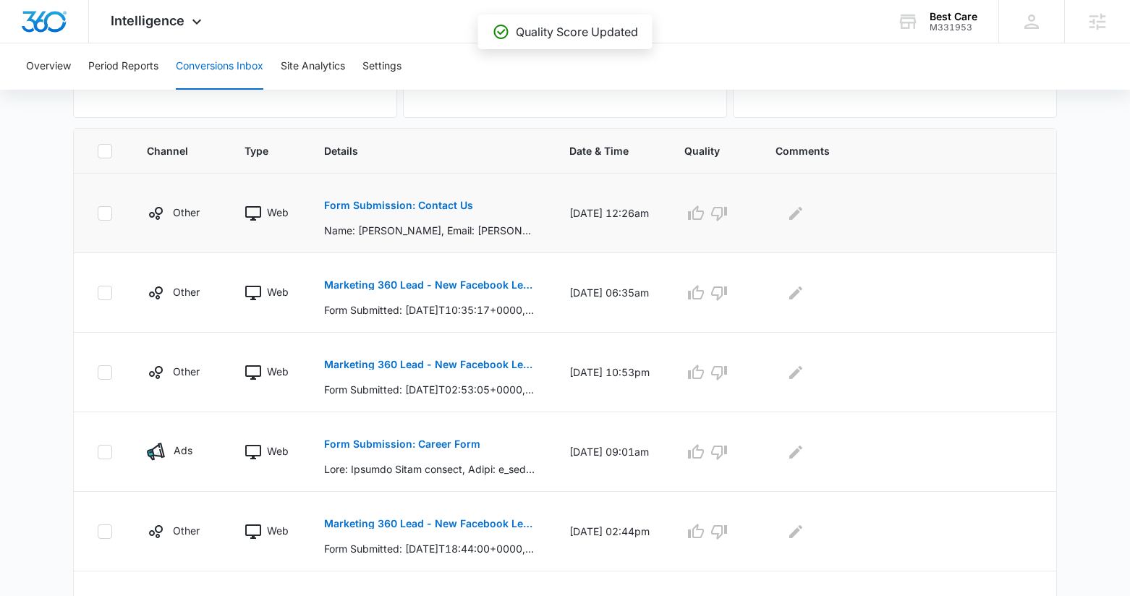
click at [428, 204] on p "Form Submission: Contact Us" at bounding box center [398, 205] width 149 height 10
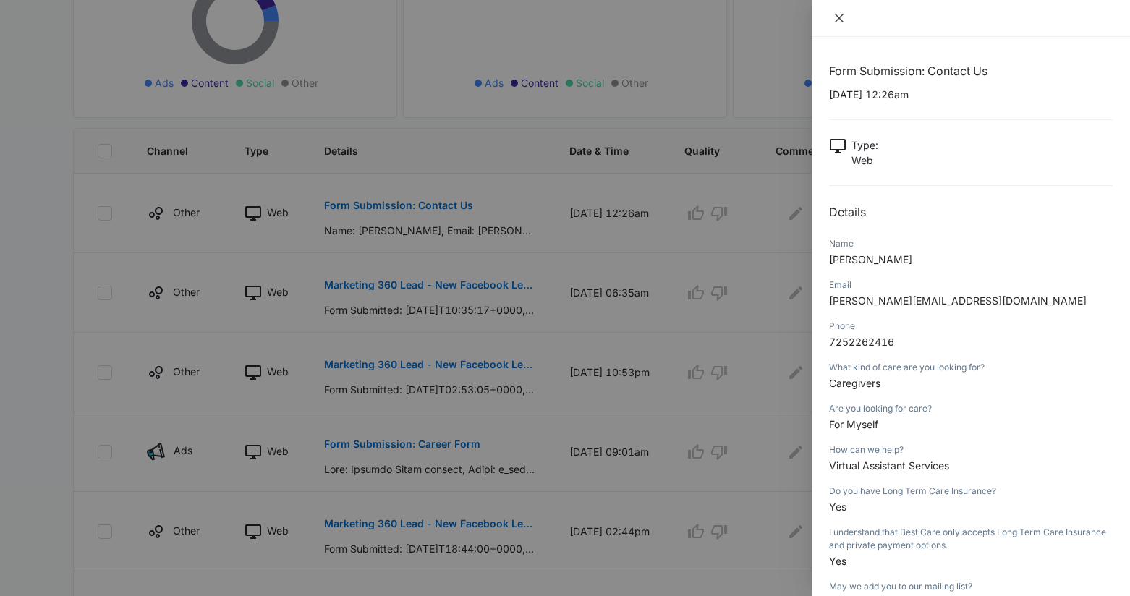
click at [843, 17] on icon "close" at bounding box center [839, 18] width 12 height 12
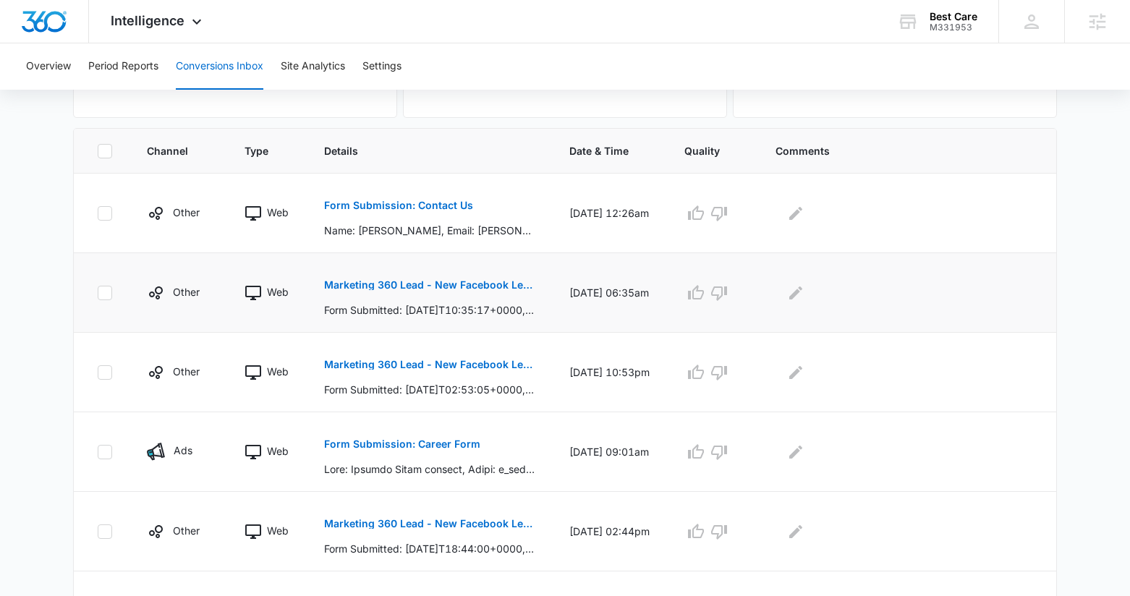
click at [514, 286] on p "Marketing 360 Lead - New Facebook Lead" at bounding box center [429, 285] width 210 height 10
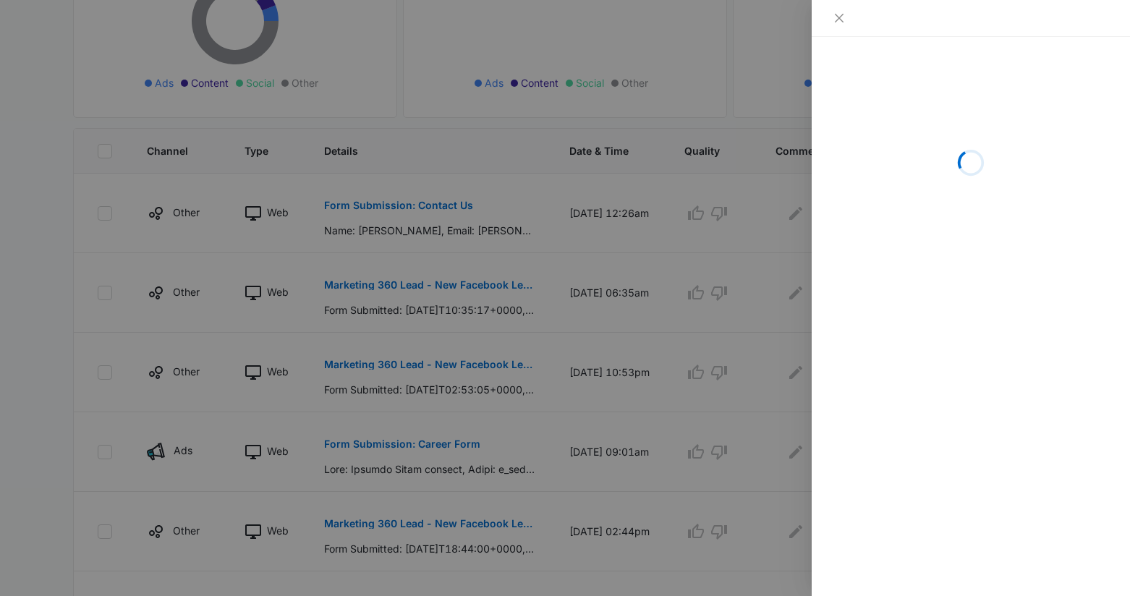
click at [730, 208] on div at bounding box center [565, 298] width 1130 height 596
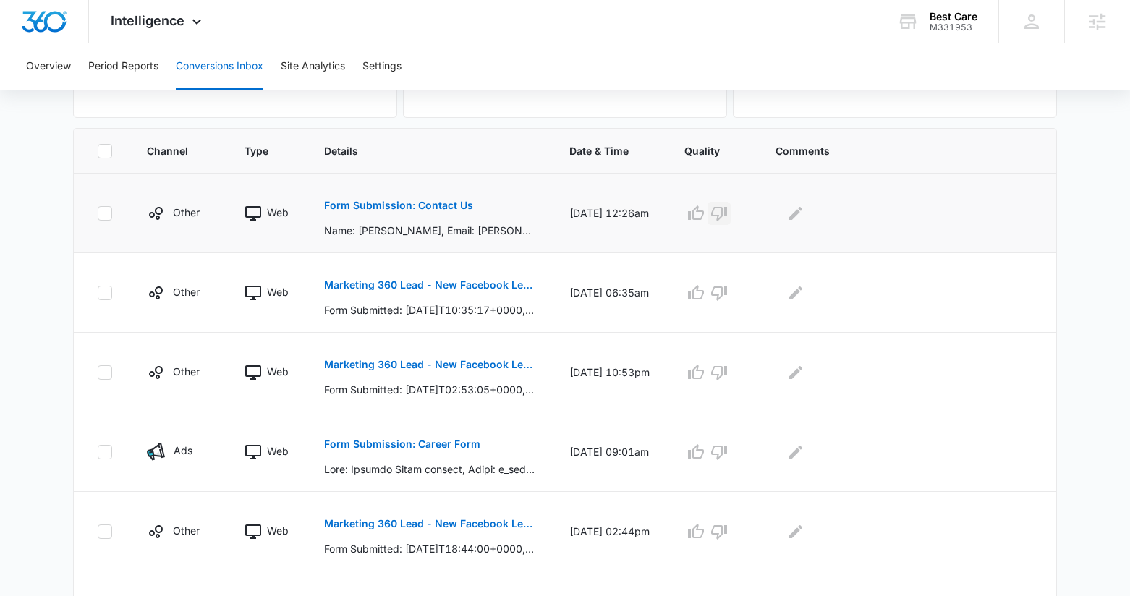
click at [727, 217] on icon "button" at bounding box center [719, 214] width 16 height 14
click at [477, 297] on button "Marketing 360 Lead - New Facebook Lead" at bounding box center [429, 285] width 210 height 35
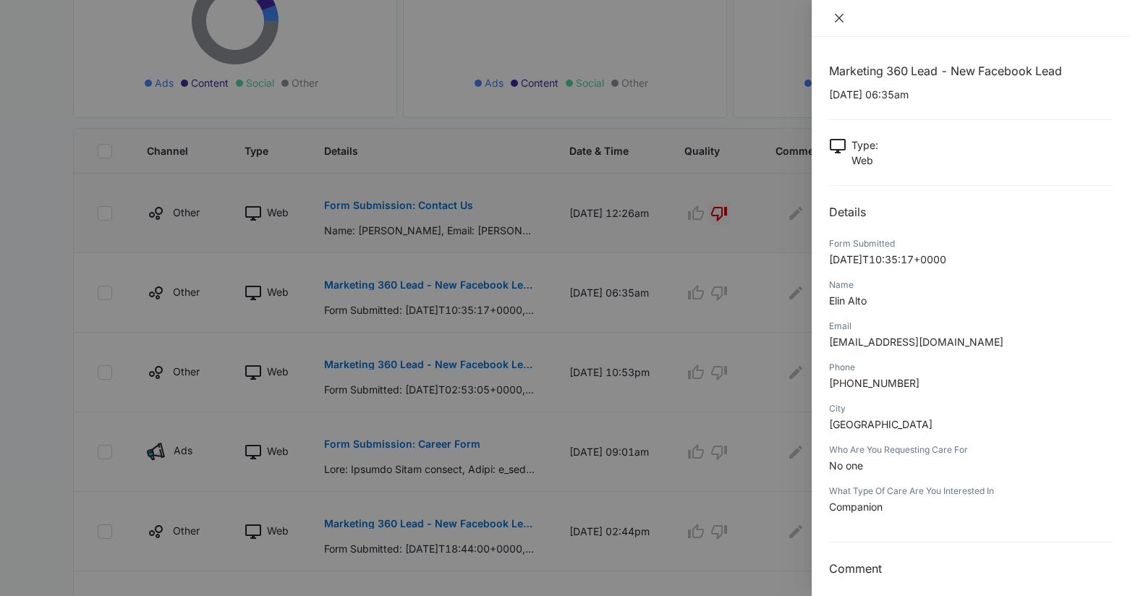
click at [841, 17] on icon "close" at bounding box center [839, 18] width 12 height 12
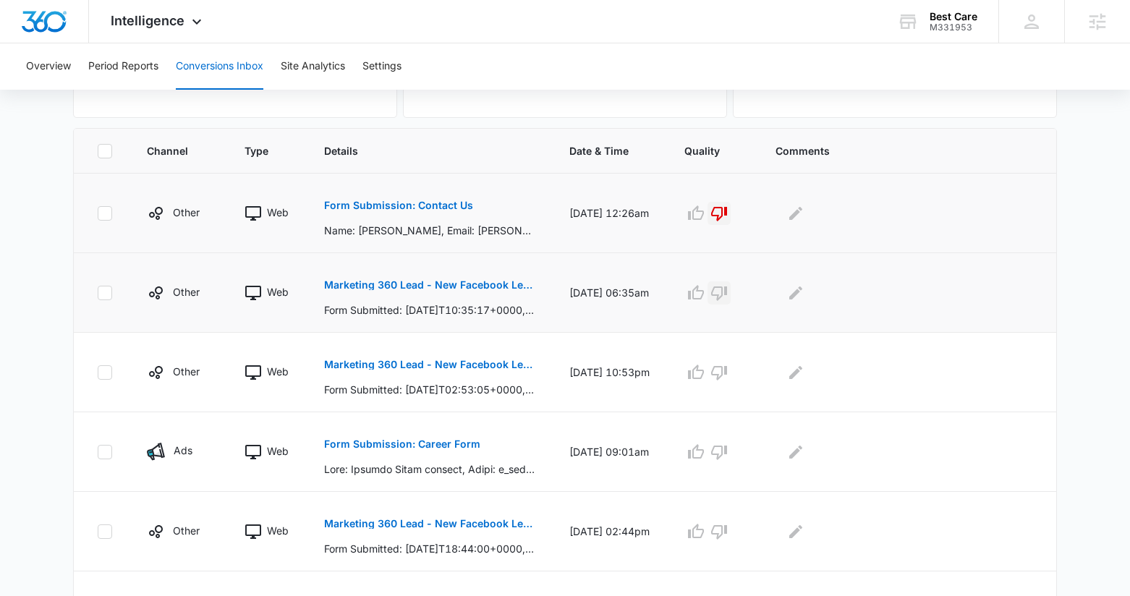
click at [725, 291] on icon "button" at bounding box center [718, 292] width 17 height 17
click at [470, 362] on p "Marketing 360 Lead - New Facebook Lead" at bounding box center [429, 364] width 210 height 10
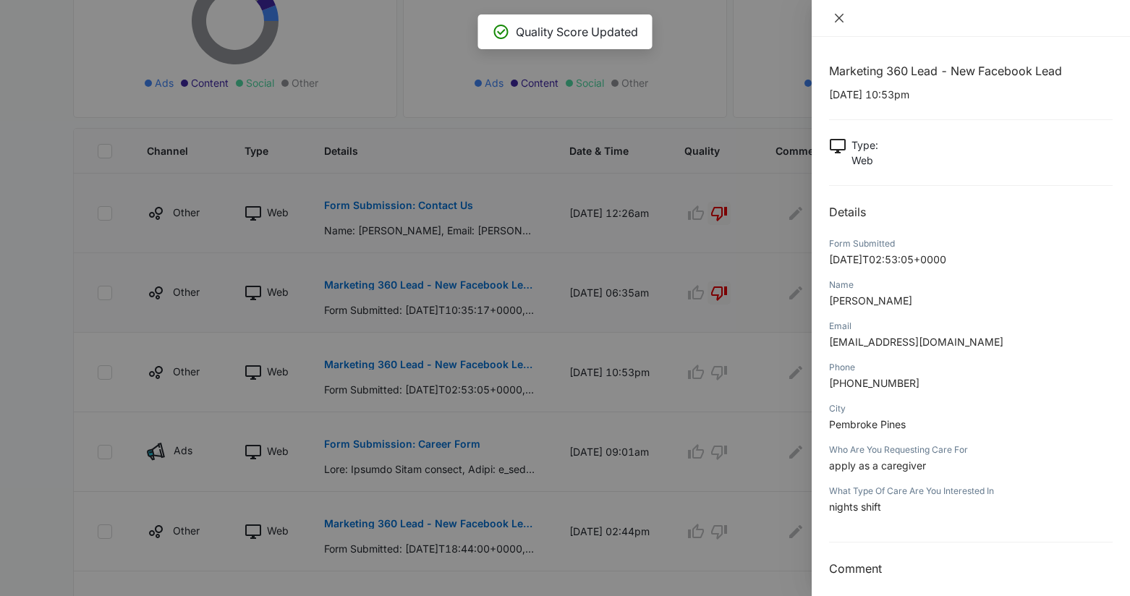
click at [842, 17] on icon "close" at bounding box center [839, 18] width 12 height 12
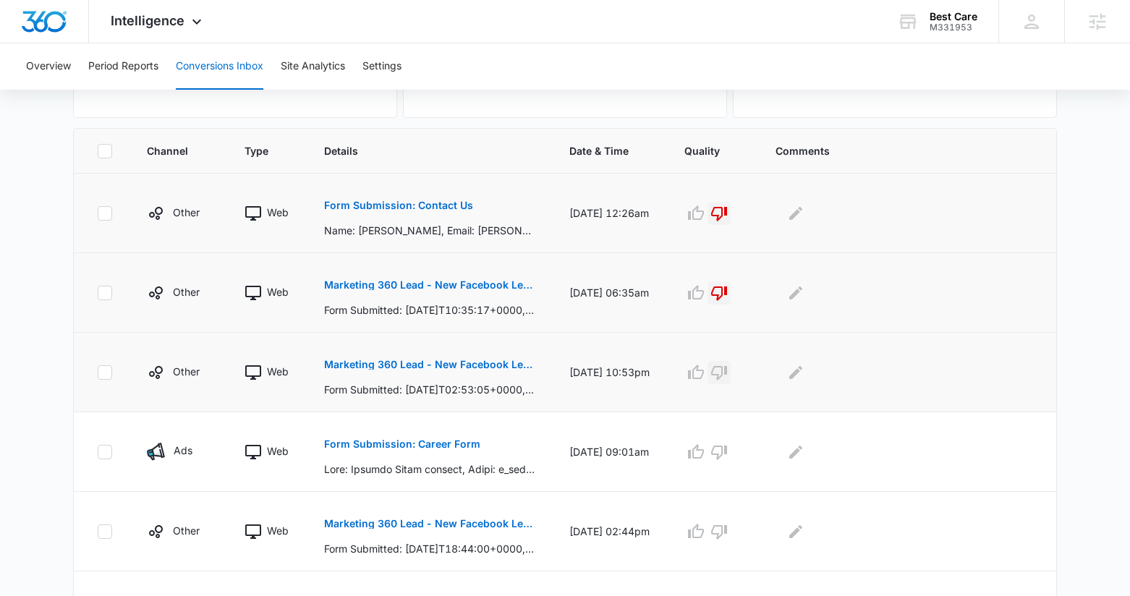
click at [725, 374] on icon "button" at bounding box center [719, 373] width 16 height 14
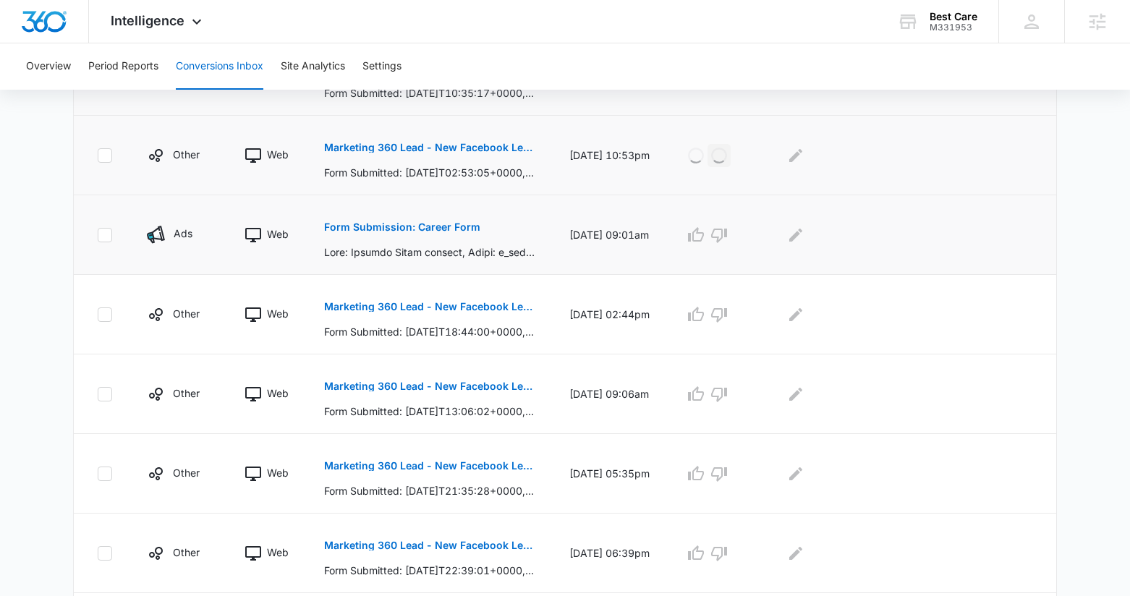
scroll to position [554, 0]
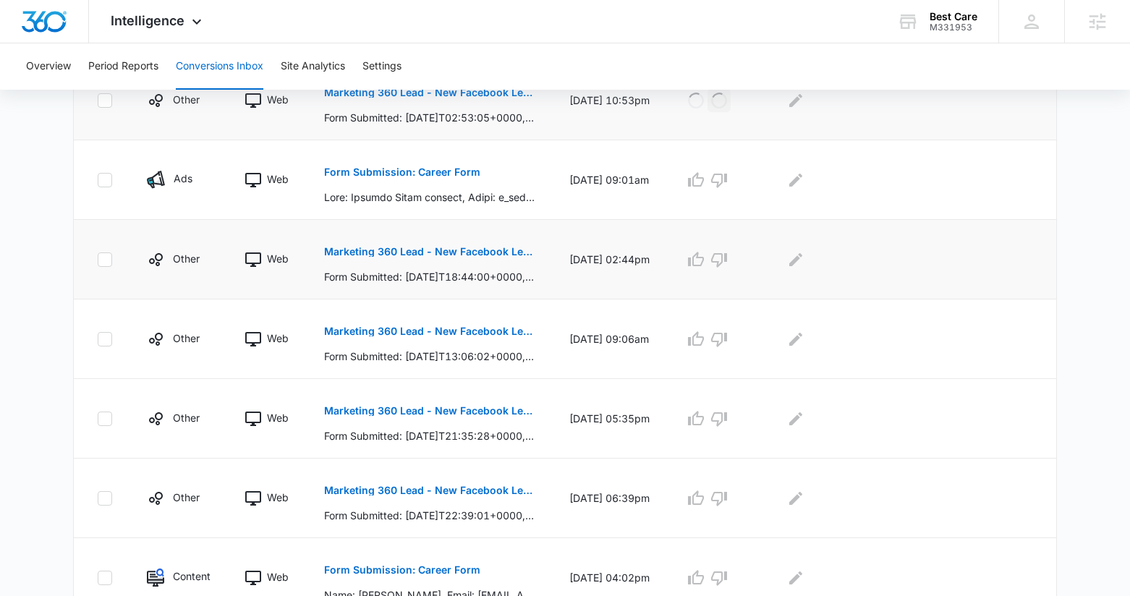
click at [488, 255] on p "Marketing 360 Lead - New Facebook Lead" at bounding box center [429, 252] width 210 height 10
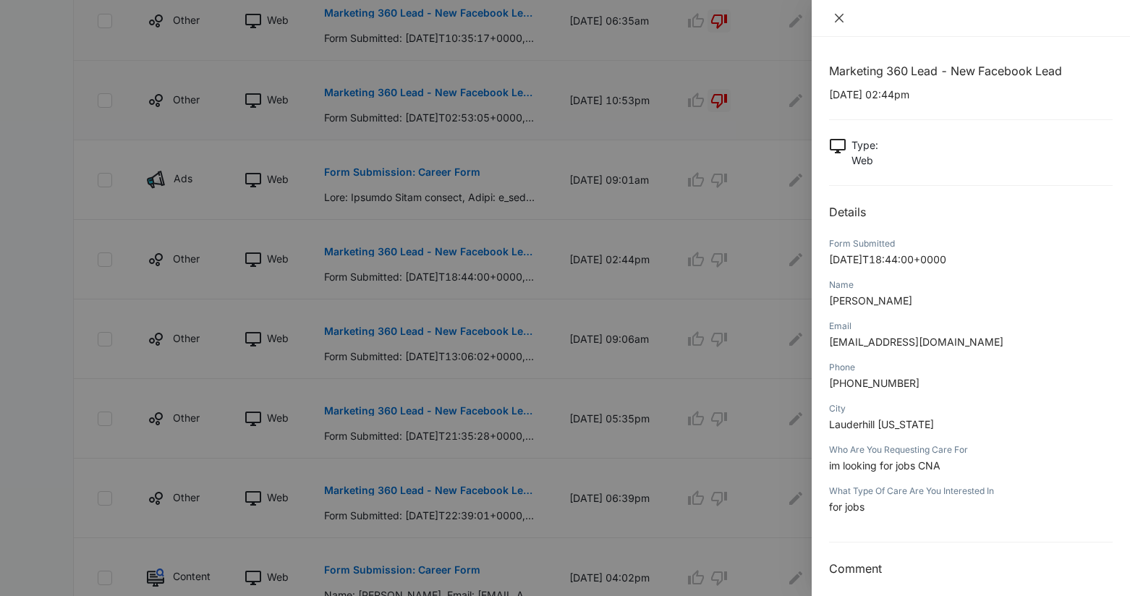
click at [838, 20] on icon "close" at bounding box center [839, 18] width 12 height 12
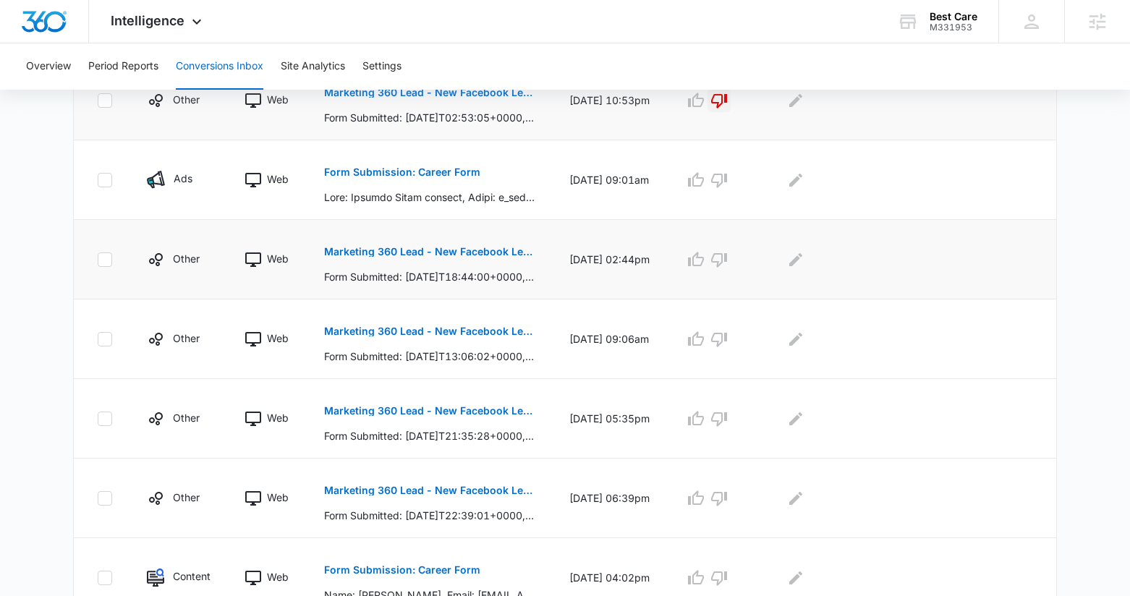
click at [731, 272] on td at bounding box center [712, 260] width 91 height 80
click at [728, 263] on icon "button" at bounding box center [718, 259] width 17 height 17
click at [482, 333] on p "Marketing 360 Lead - New Facebook Lead" at bounding box center [429, 331] width 210 height 10
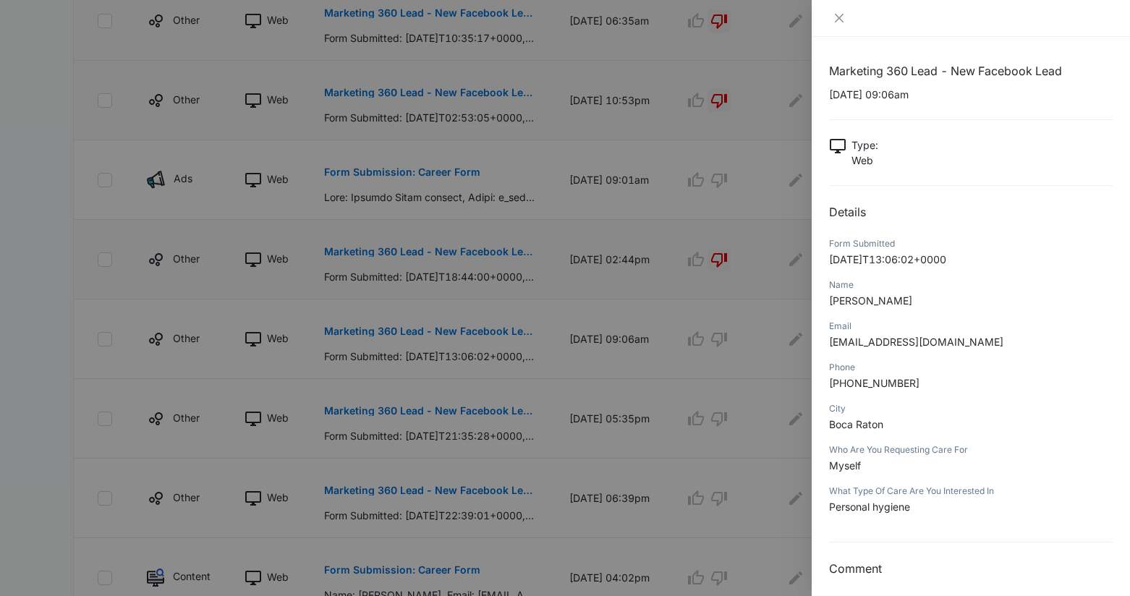
click at [859, 98] on p "09/28/2025 at 09:06am" at bounding box center [971, 94] width 284 height 15
drag, startPoint x: 888, startPoint y: 95, endPoint x: 827, endPoint y: 95, distance: 60.8
click at [827, 95] on div "Marketing 360 Lead - New Facebook Lead 09/28/2025 at 09:06am Type : Web Details…" at bounding box center [971, 316] width 318 height 559
drag, startPoint x: 945, startPoint y: 301, endPoint x: 814, endPoint y: 308, distance: 131.1
click at [812, 308] on div "Marketing 360 Lead - New Facebook Lead 09/28/2025 at 09:06am Type : Web Details…" at bounding box center [971, 316] width 318 height 559
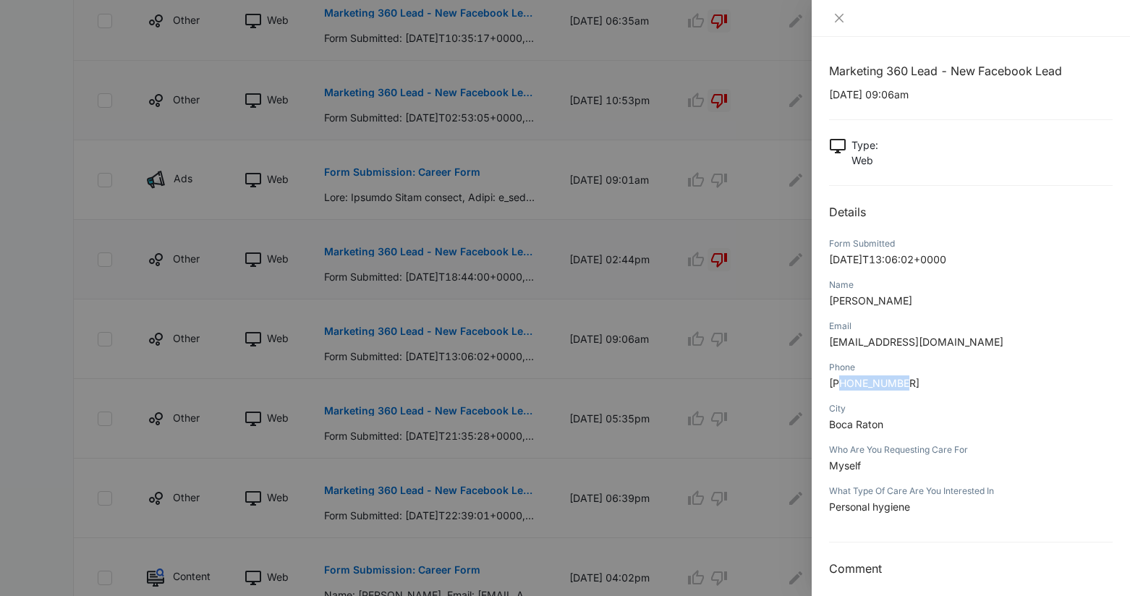
drag, startPoint x: 916, startPoint y: 380, endPoint x: 843, endPoint y: 384, distance: 73.9
click at [842, 384] on p "+12392817068" at bounding box center [971, 382] width 284 height 15
drag, startPoint x: 946, startPoint y: 339, endPoint x: 828, endPoint y: 346, distance: 118.1
click at [829, 346] on p "caroleta29@yahoo.com" at bounding box center [971, 341] width 284 height 15
click at [887, 430] on p "Boca Raton" at bounding box center [971, 424] width 284 height 15
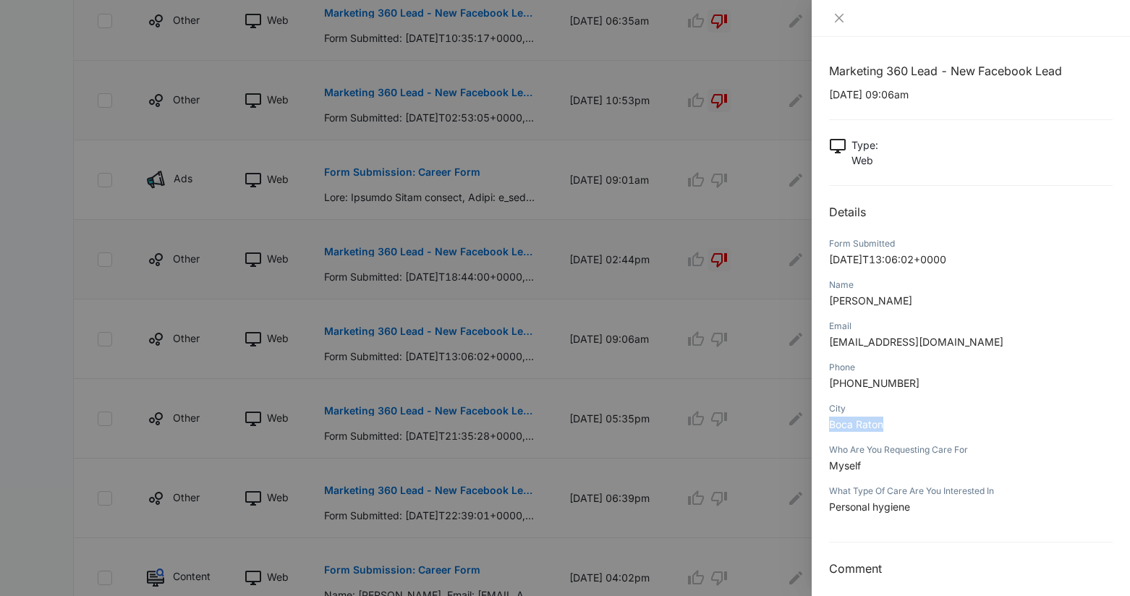
drag, startPoint x: 889, startPoint y: 425, endPoint x: 831, endPoint y: 427, distance: 57.9
click at [831, 427] on p "Boca Raton" at bounding box center [971, 424] width 284 height 15
click at [840, 24] on button "Close" at bounding box center [839, 18] width 20 height 13
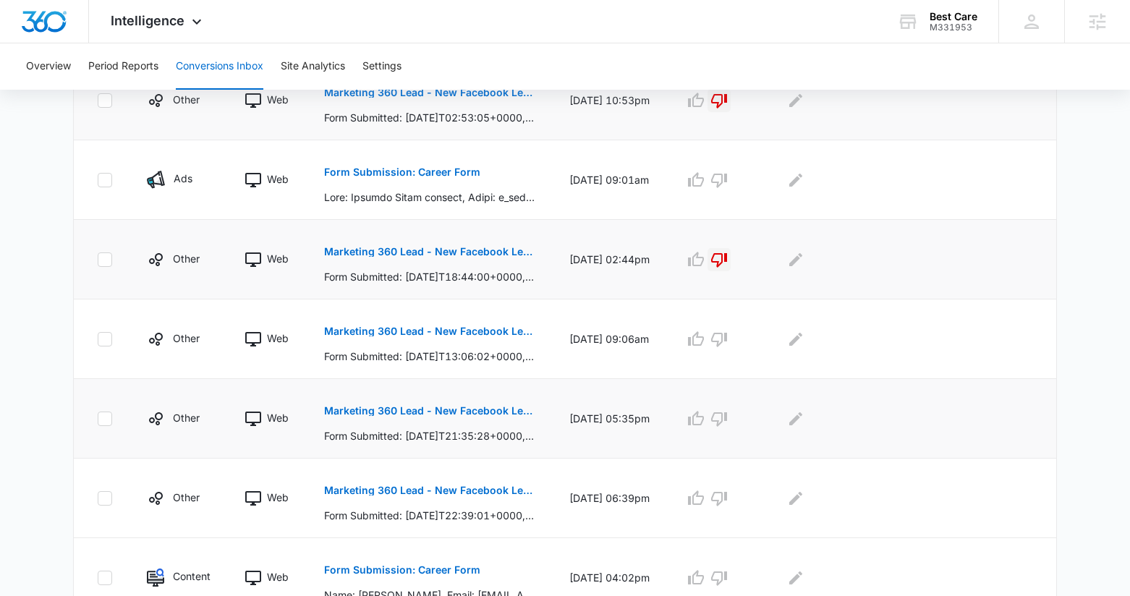
click at [495, 412] on p "Marketing 360 Lead - New Facebook Lead" at bounding box center [429, 411] width 210 height 10
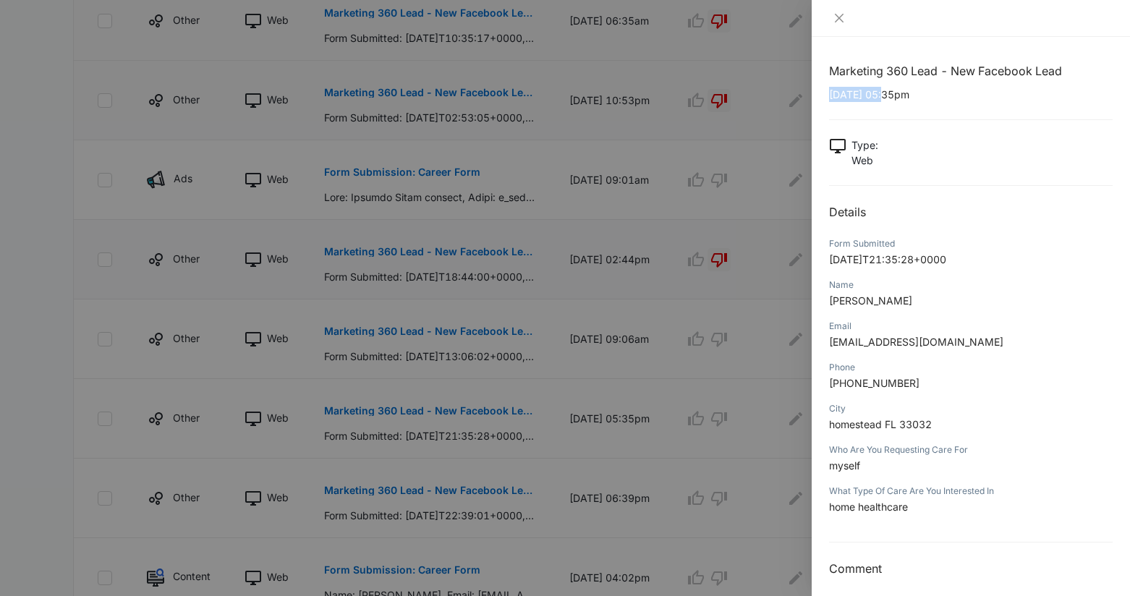
drag, startPoint x: 888, startPoint y: 98, endPoint x: 827, endPoint y: 98, distance: 61.5
click at [827, 98] on div "Marketing 360 Lead - New Facebook Lead 09/26/2025 at 05:35pm Type : Web Details…" at bounding box center [971, 316] width 318 height 559
drag, startPoint x: 888, startPoint y: 305, endPoint x: 827, endPoint y: 306, distance: 60.8
click at [827, 306] on div "Marketing 360 Lead - New Facebook Lead 09/26/2025 at 05:35pm Type : Web Details…" at bounding box center [971, 316] width 318 height 559
drag, startPoint x: 915, startPoint y: 386, endPoint x: 844, endPoint y: 388, distance: 70.9
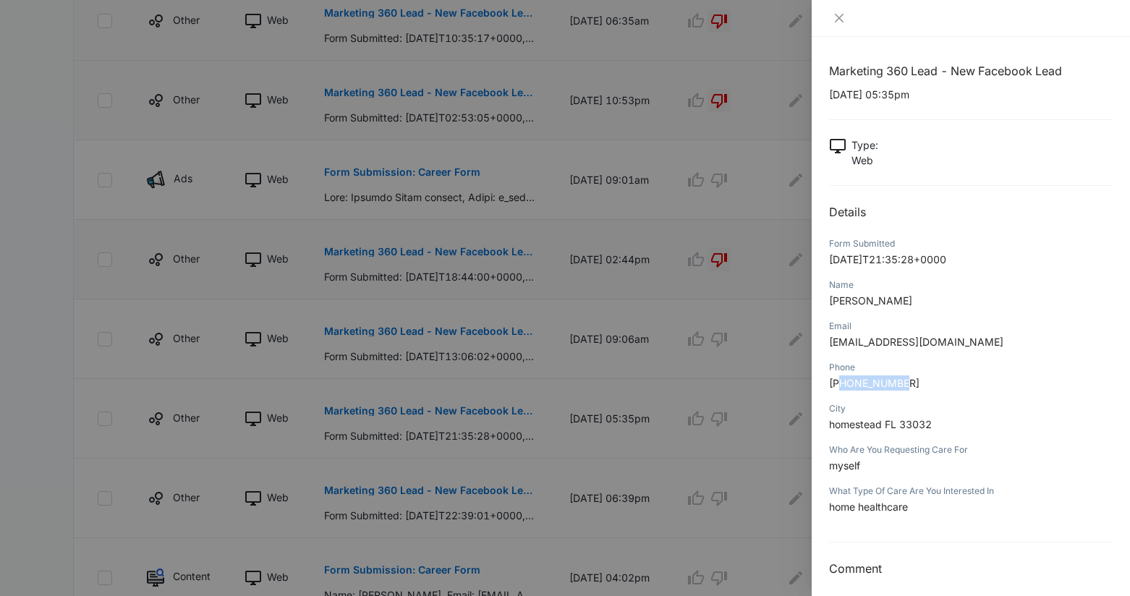
click at [843, 388] on p "+13059633980" at bounding box center [971, 382] width 284 height 15
drag, startPoint x: 1002, startPoint y: 342, endPoint x: 817, endPoint y: 346, distance: 184.5
click at [817, 346] on div "Marketing 360 Lead - New Facebook Lead 09/26/2025 at 05:35pm Type : Web Details…" at bounding box center [971, 316] width 318 height 559
drag, startPoint x: 830, startPoint y: 425, endPoint x: 898, endPoint y: 427, distance: 68.0
click at [898, 427] on span "homestead FL 33032" at bounding box center [880, 424] width 103 height 12
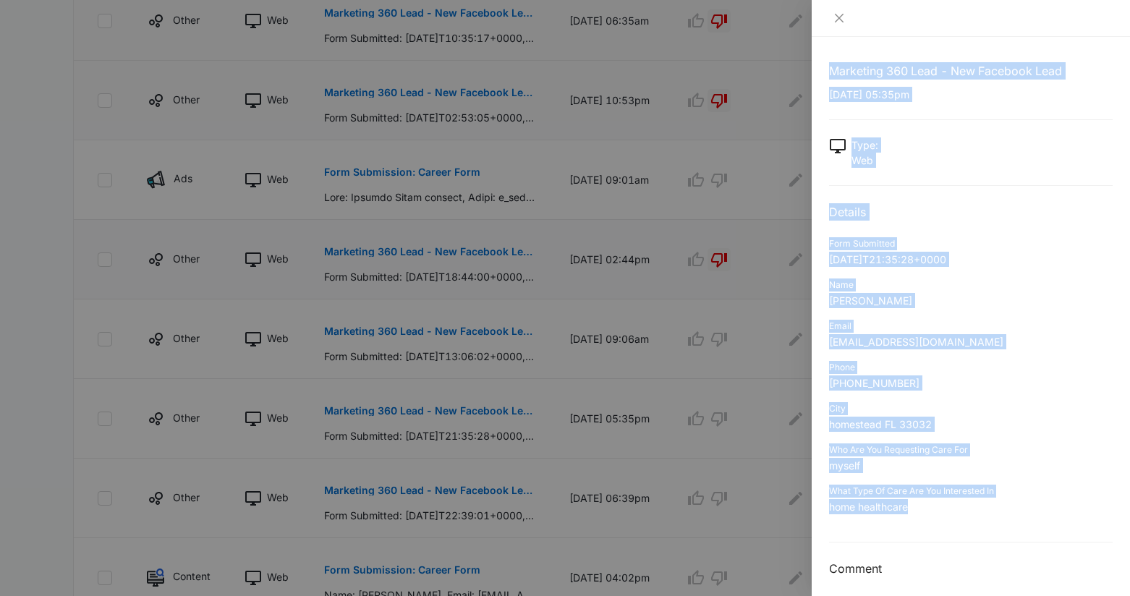
drag, startPoint x: 915, startPoint y: 507, endPoint x: 802, endPoint y: 510, distance: 112.9
click at [802, 510] on div "Marketing 360 Lead - New Facebook Lead 09/26/2025 at 05:35pm Type : Web Details…" at bounding box center [565, 298] width 1130 height 596
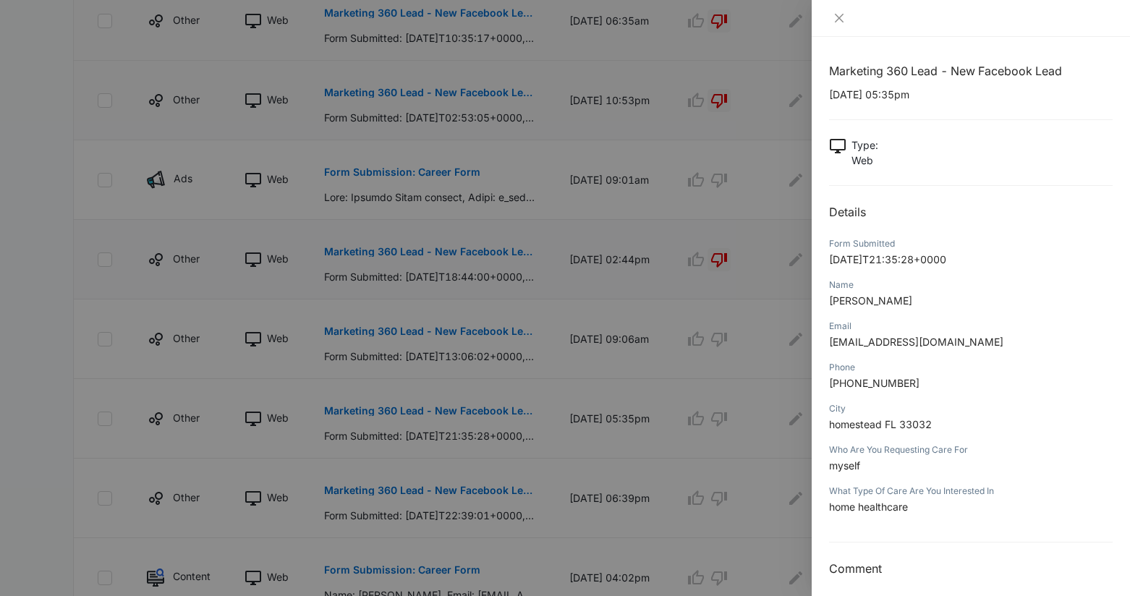
click at [935, 506] on p "home healthcare" at bounding box center [971, 506] width 284 height 15
drag, startPoint x: 916, startPoint y: 506, endPoint x: 828, endPoint y: 511, distance: 88.4
click at [827, 511] on div "Marketing 360 Lead - New Facebook Lead 09/26/2025 at 05:35pm Type : Web Details…" at bounding box center [971, 316] width 318 height 559
click at [839, 16] on icon "close" at bounding box center [839, 18] width 12 height 12
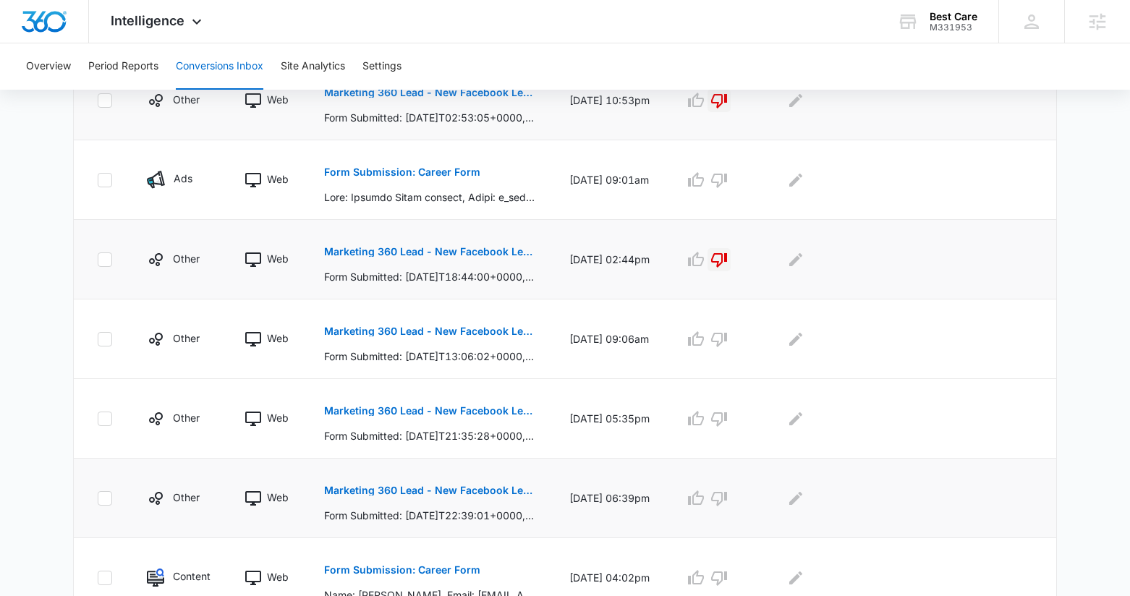
click at [500, 485] on p "Marketing 360 Lead - New Facebook Lead" at bounding box center [429, 490] width 210 height 10
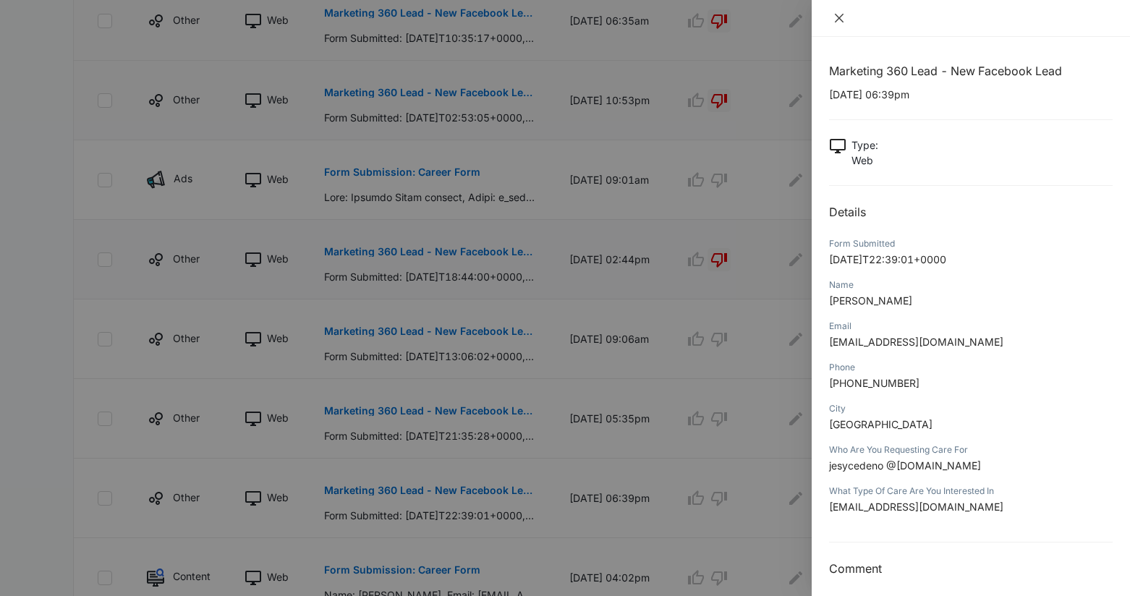
click at [842, 12] on icon "close" at bounding box center [839, 18] width 12 height 12
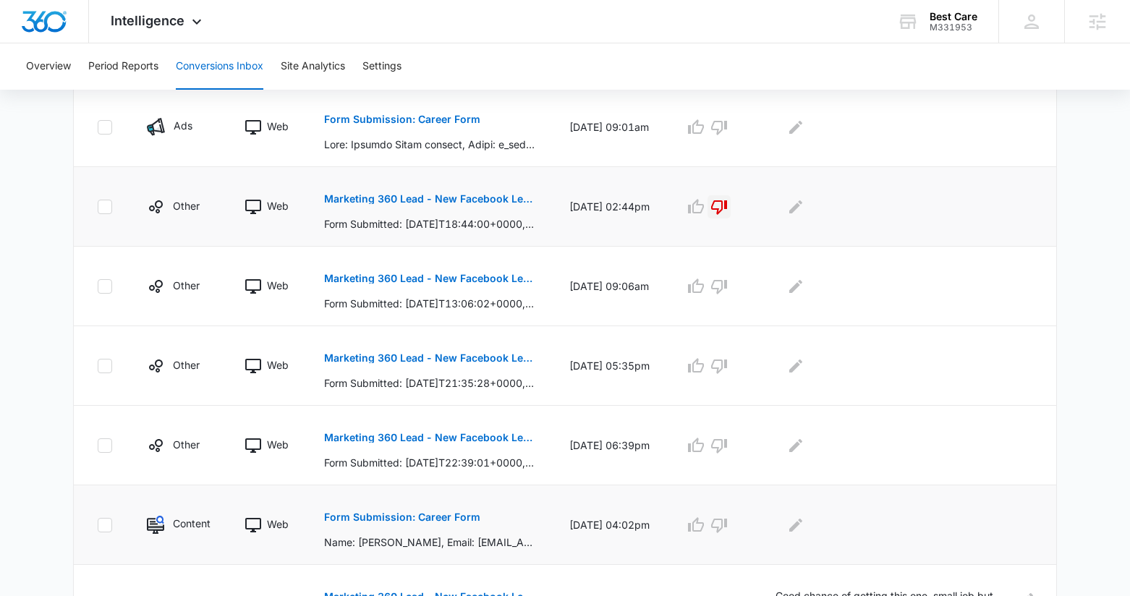
scroll to position [700, 0]
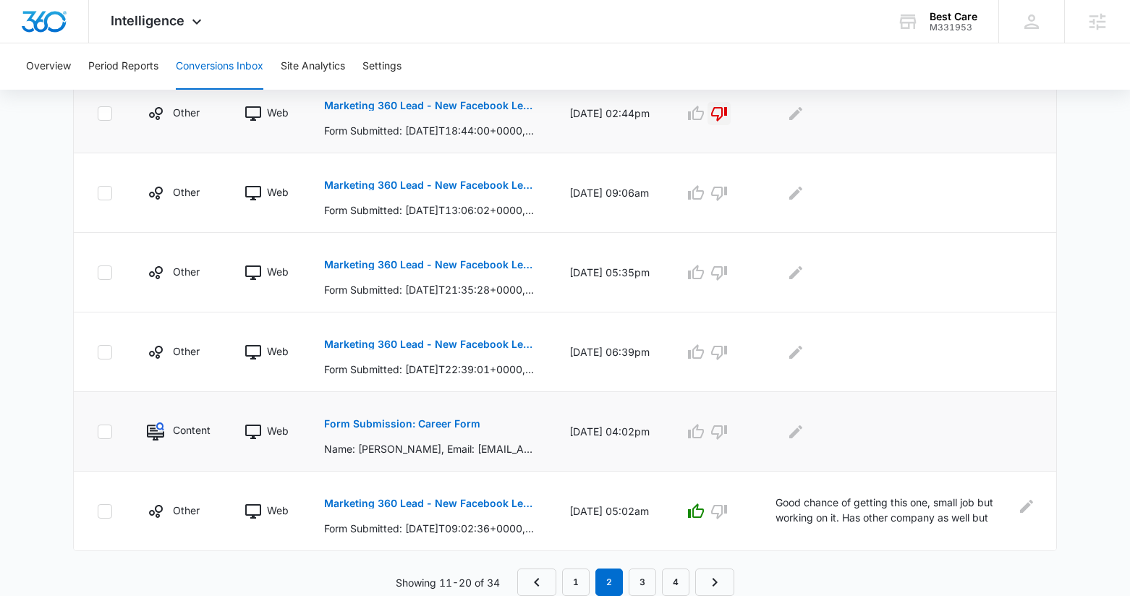
click at [451, 427] on p "Form Submission: Career Form" at bounding box center [402, 424] width 156 height 10
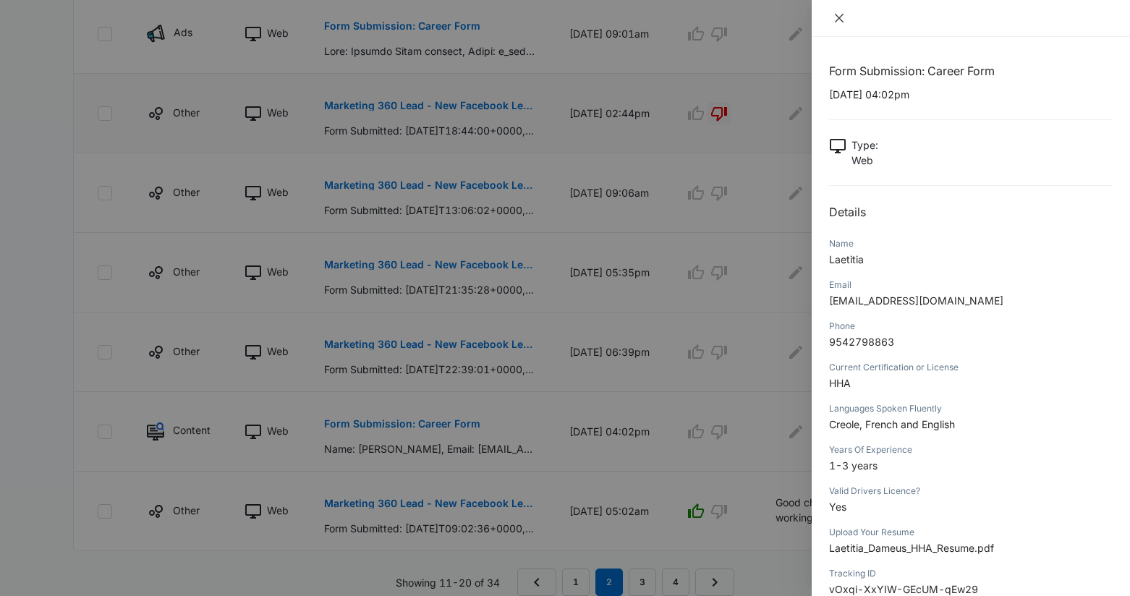
click at [841, 15] on icon "close" at bounding box center [839, 18] width 9 height 9
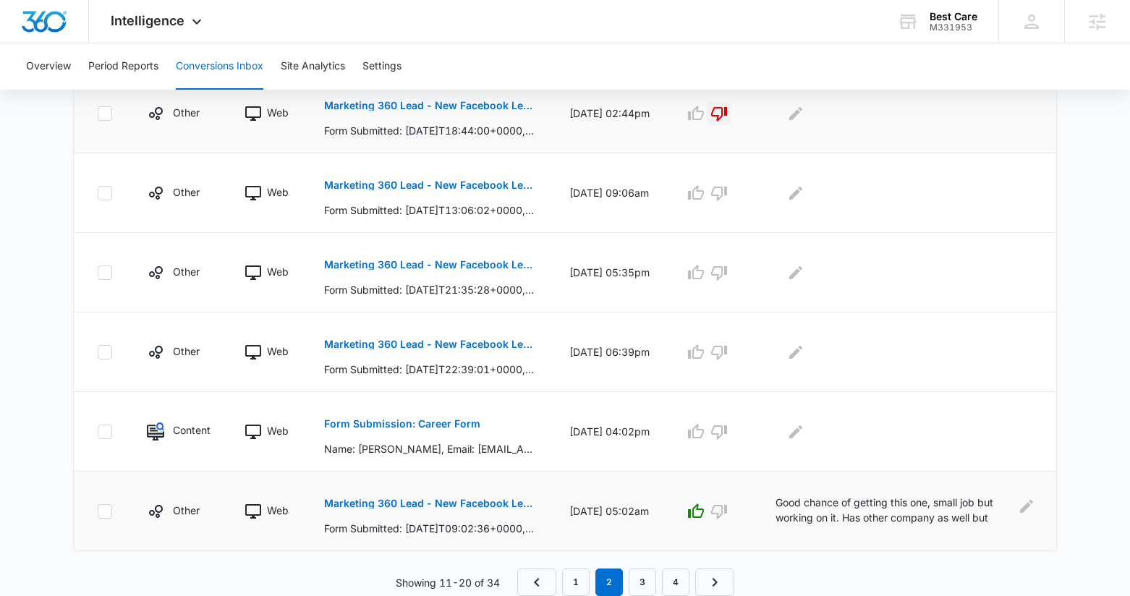
click at [486, 503] on p "Marketing 360 Lead - New Facebook Lead" at bounding box center [429, 503] width 210 height 10
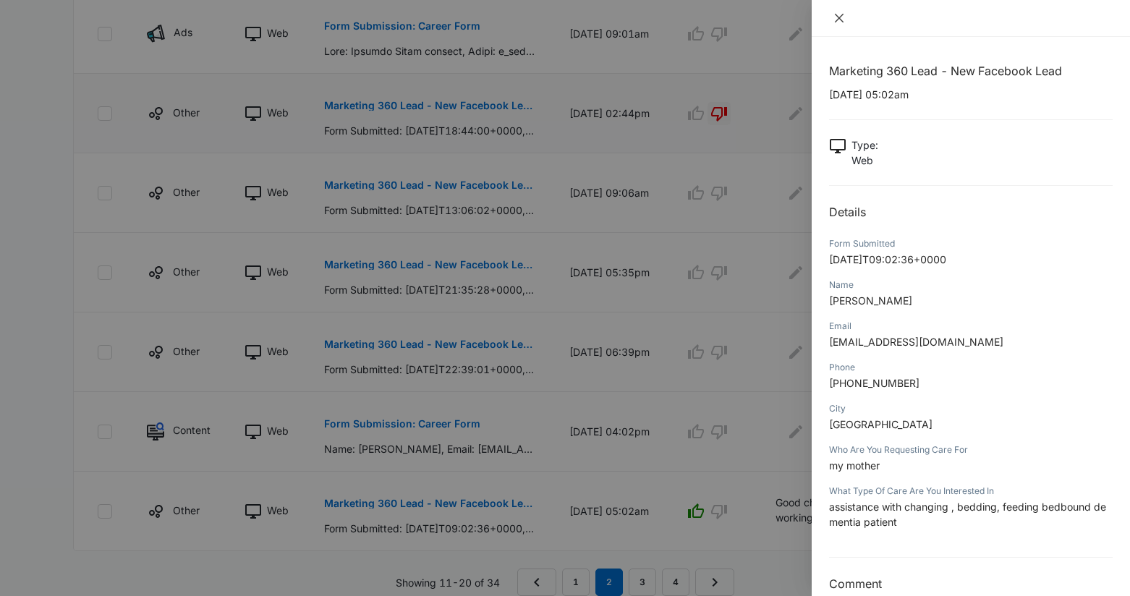
click at [838, 20] on icon "close" at bounding box center [839, 18] width 9 height 9
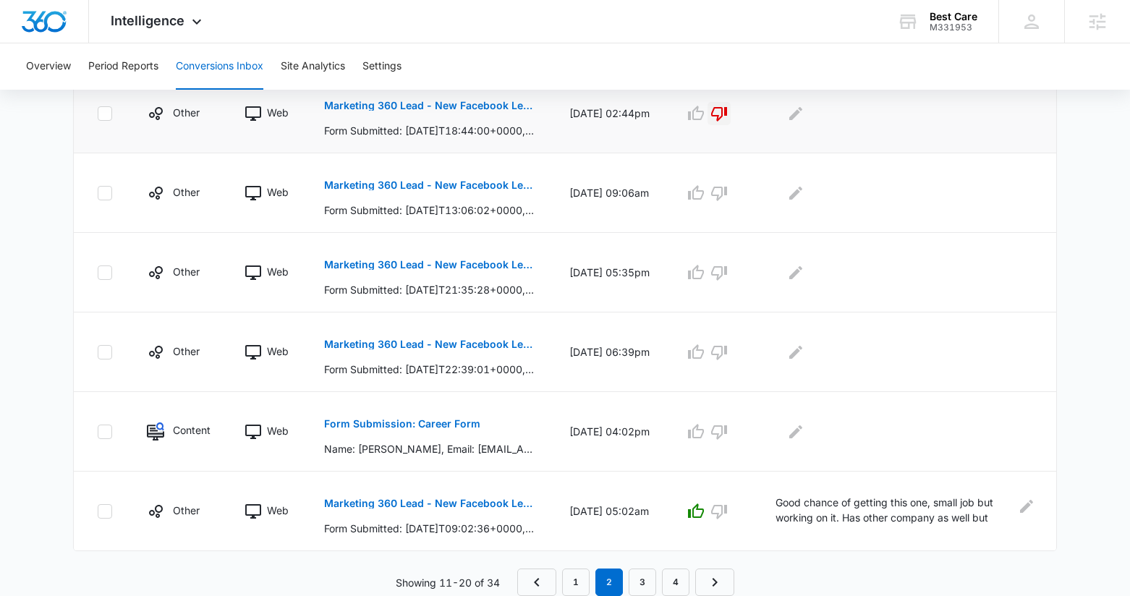
scroll to position [0, 0]
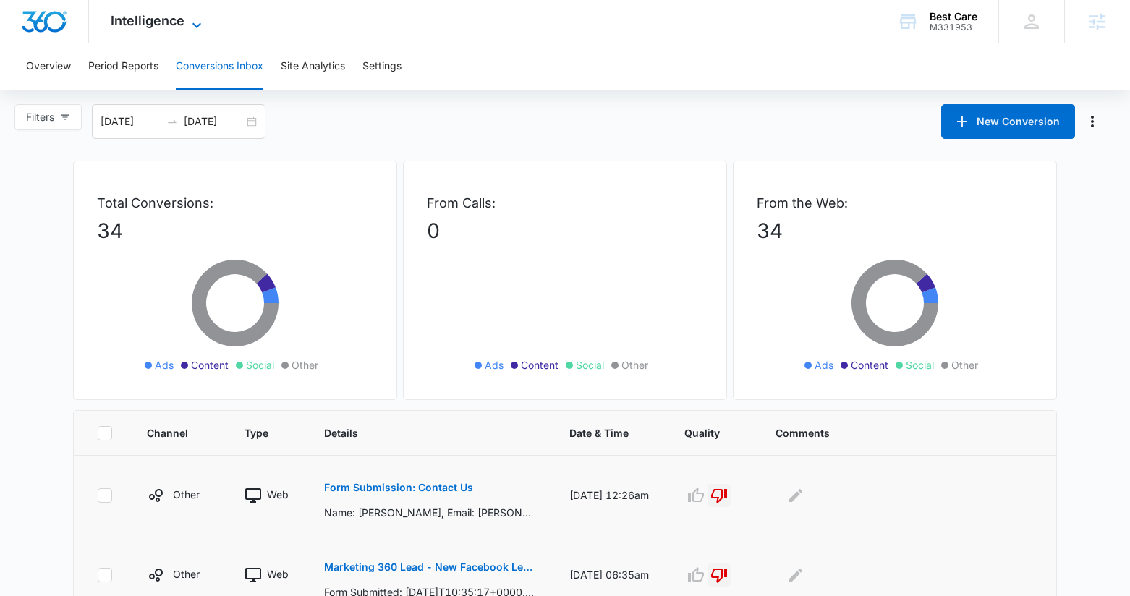
click at [168, 18] on span "Intelligence" at bounding box center [148, 20] width 74 height 15
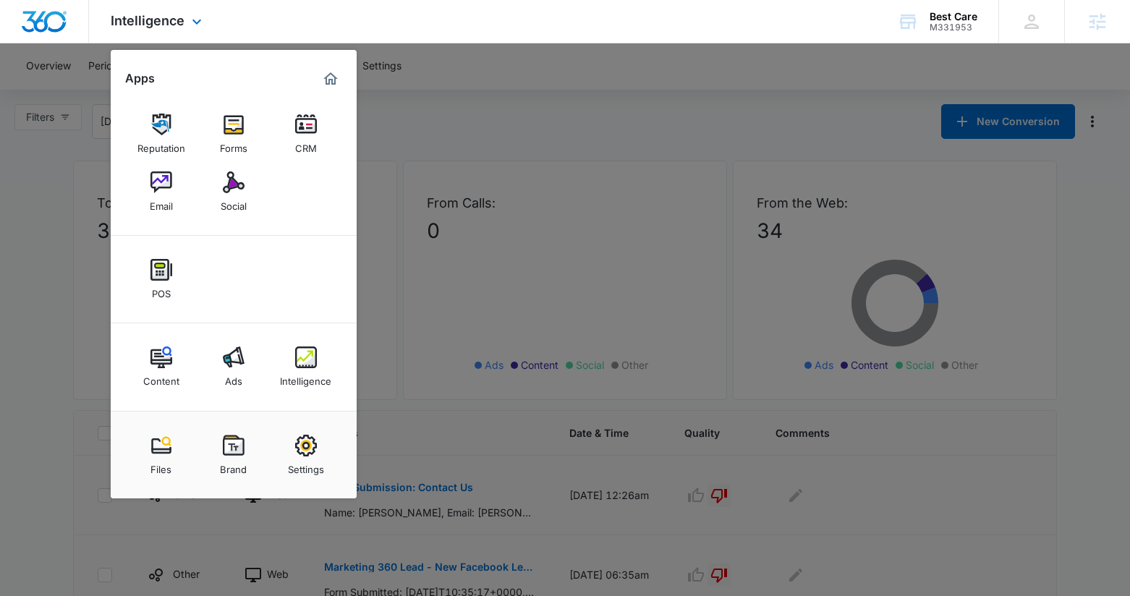
click at [332, 71] on img "Marketing 360® Dashboard" at bounding box center [330, 78] width 17 height 17
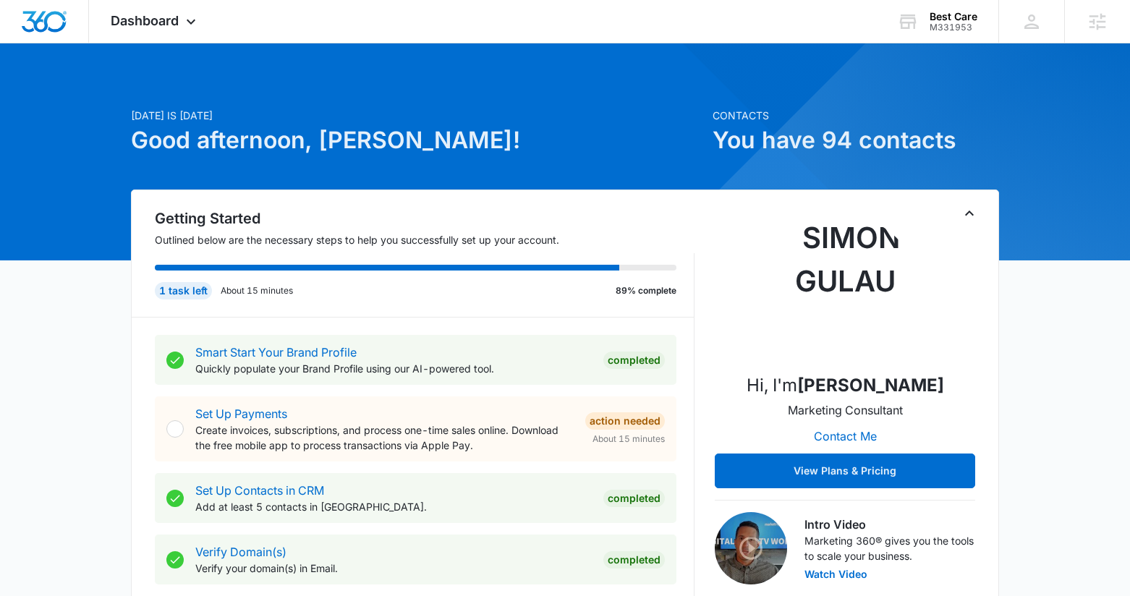
click at [963, 216] on icon "Toggle Collapse" at bounding box center [969, 213] width 17 height 17
